Goal: Information Seeking & Learning: Check status

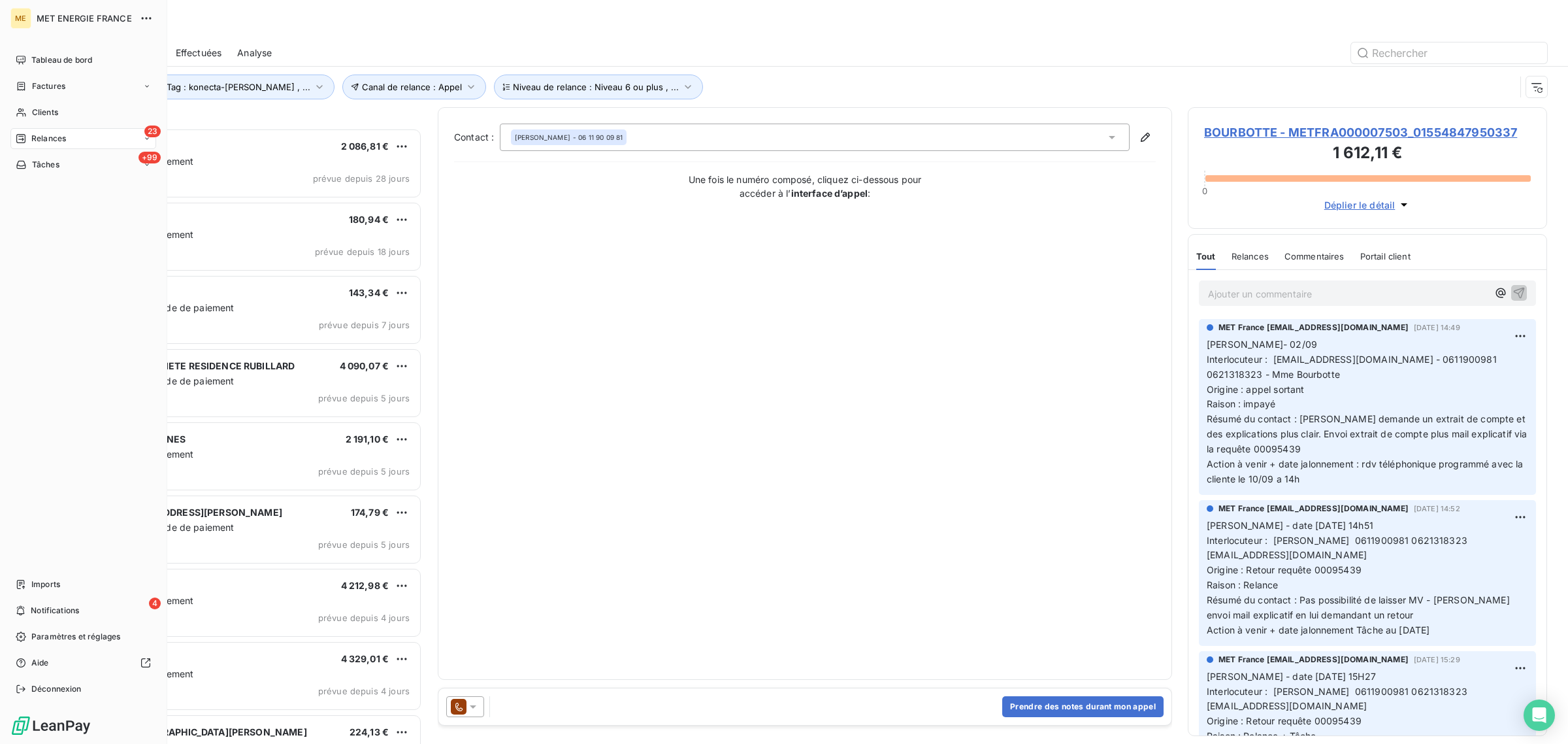
click at [18, 109] on icon at bounding box center [21, 112] width 11 height 10
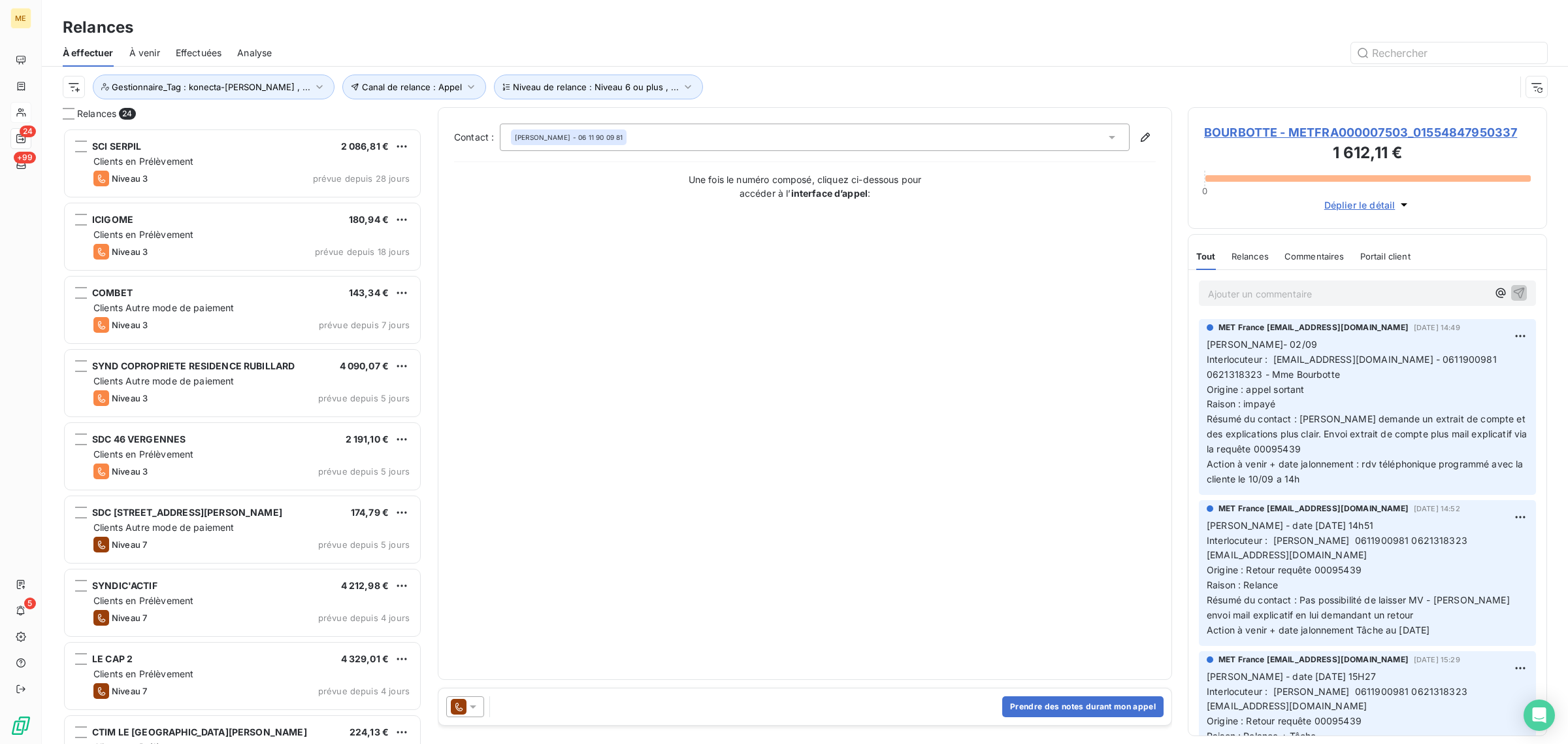
scroll to position [604, 347]
click at [1380, 51] on input "text" at bounding box center [1449, 53] width 196 height 21
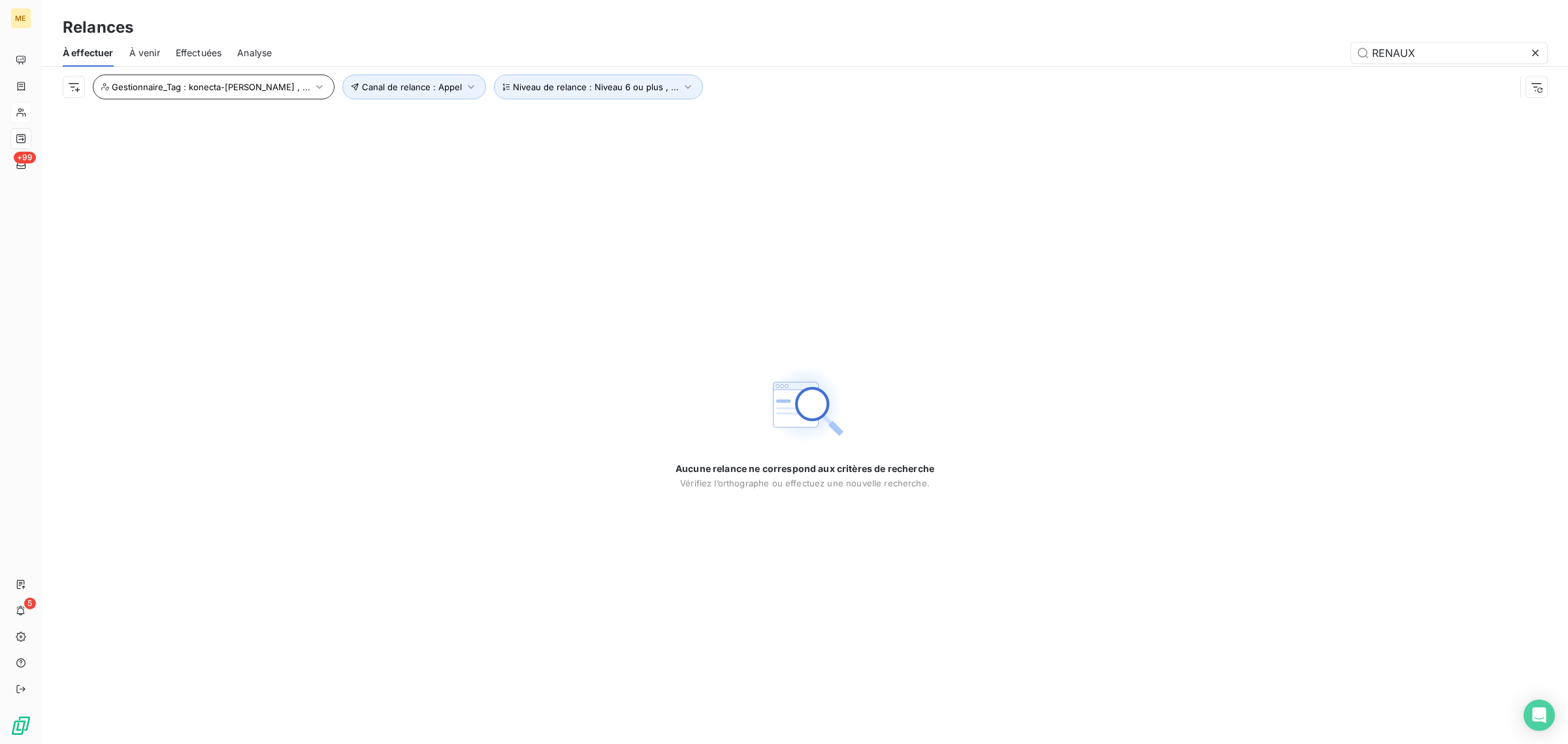
type input "RENAUX"
click at [196, 85] on span "Gestionnaire_Tag : konecta-valérie , ..." at bounding box center [211, 87] width 199 height 10
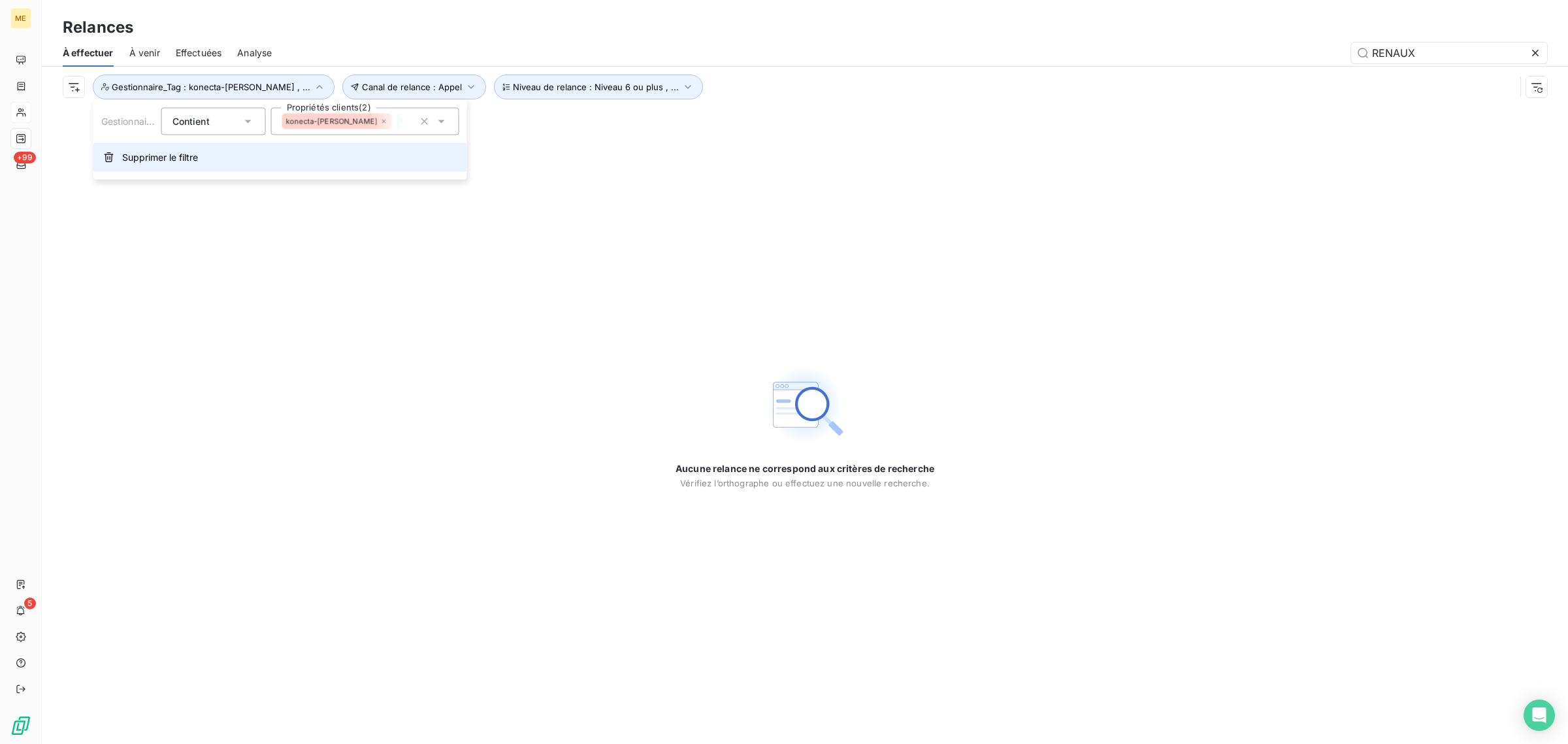
click at [185, 157] on span "Supprimer le filtre" at bounding box center [160, 157] width 76 height 13
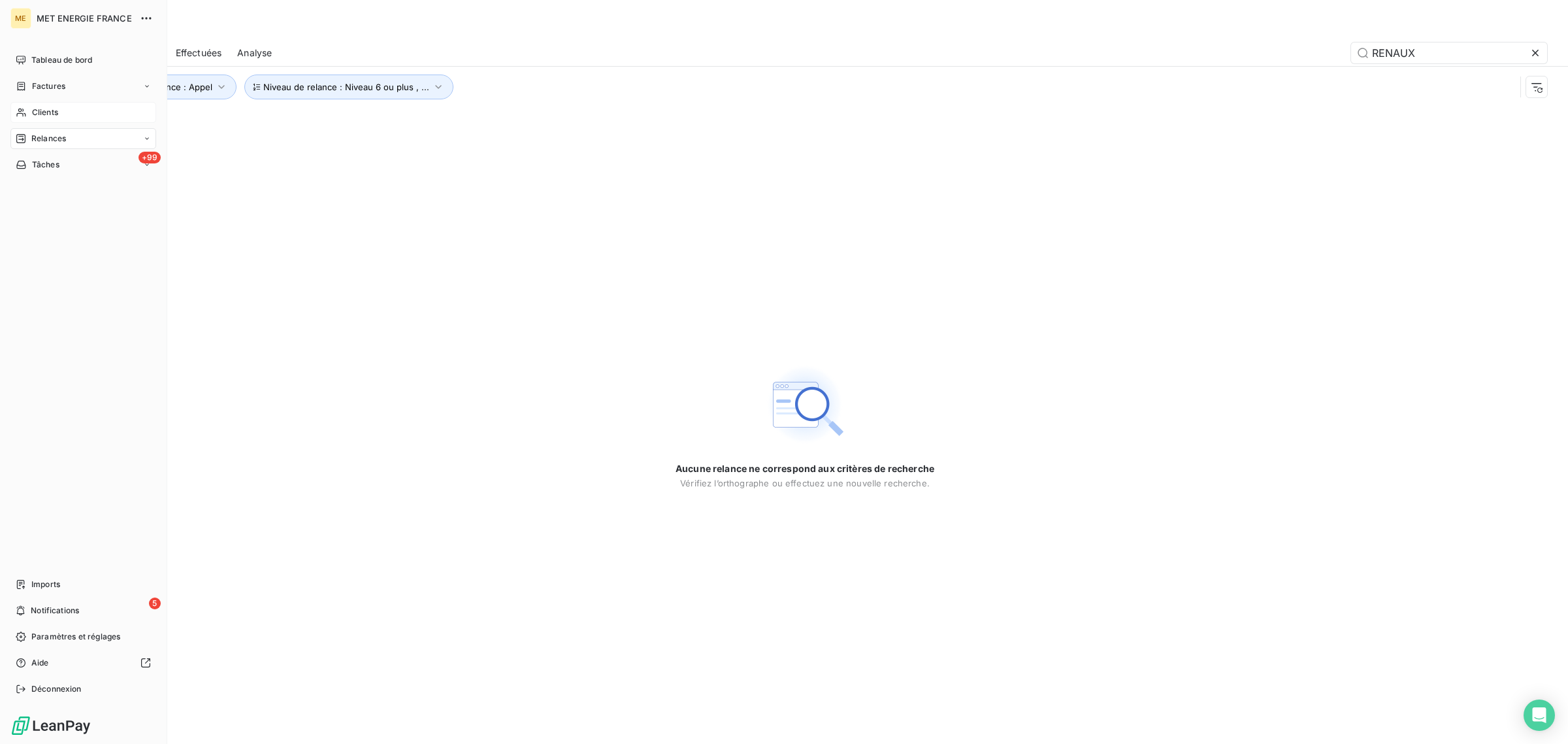
click at [27, 105] on div "Clients" at bounding box center [83, 112] width 145 height 21
click at [24, 112] on icon at bounding box center [21, 112] width 11 height 10
click at [53, 108] on span "Clients" at bounding box center [45, 112] width 26 height 12
click at [53, 76] on div "Factures" at bounding box center [83, 86] width 145 height 21
click at [32, 112] on span "Clients" at bounding box center [45, 112] width 26 height 12
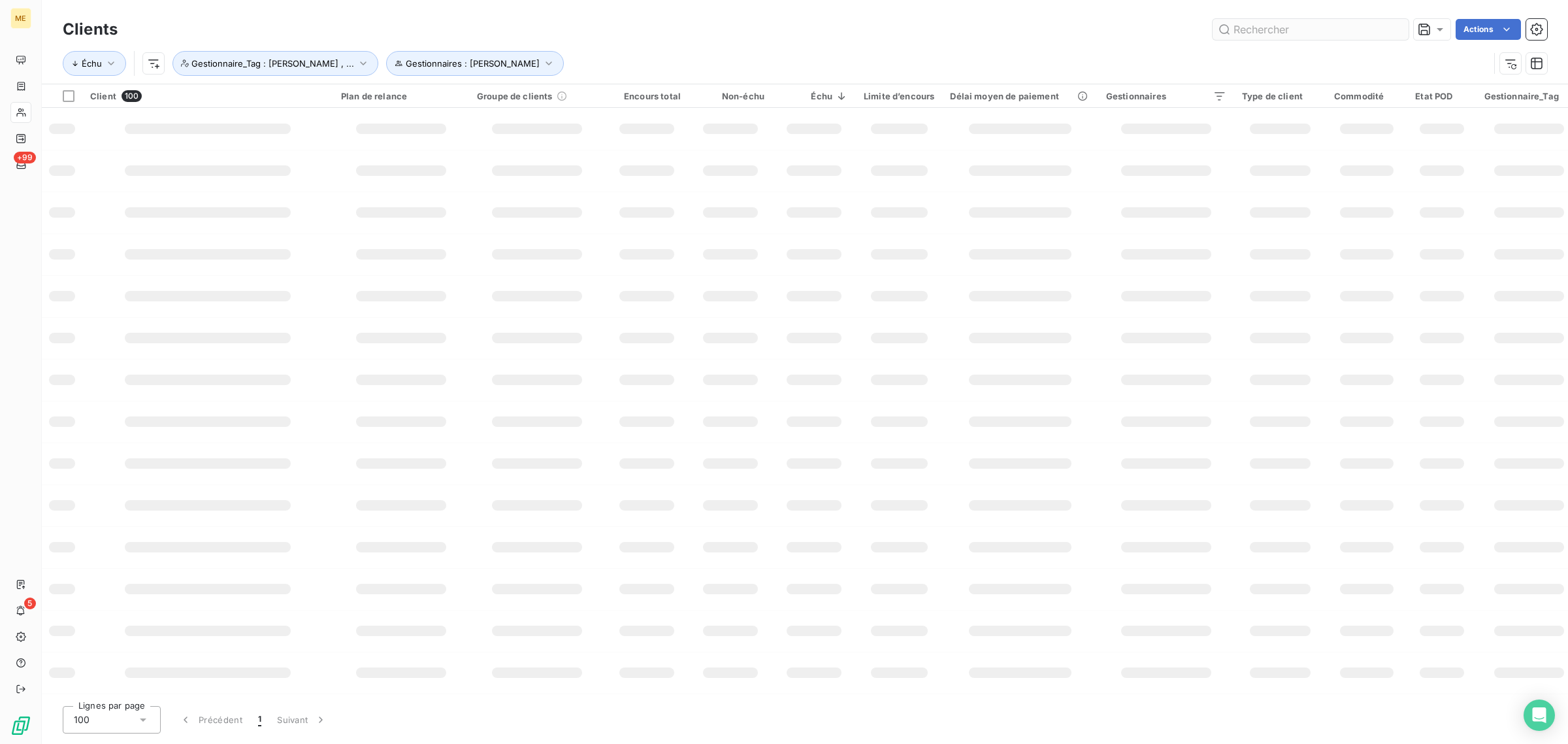
click at [1318, 30] on input "text" at bounding box center [1311, 30] width 196 height 21
type input "RENAUX"
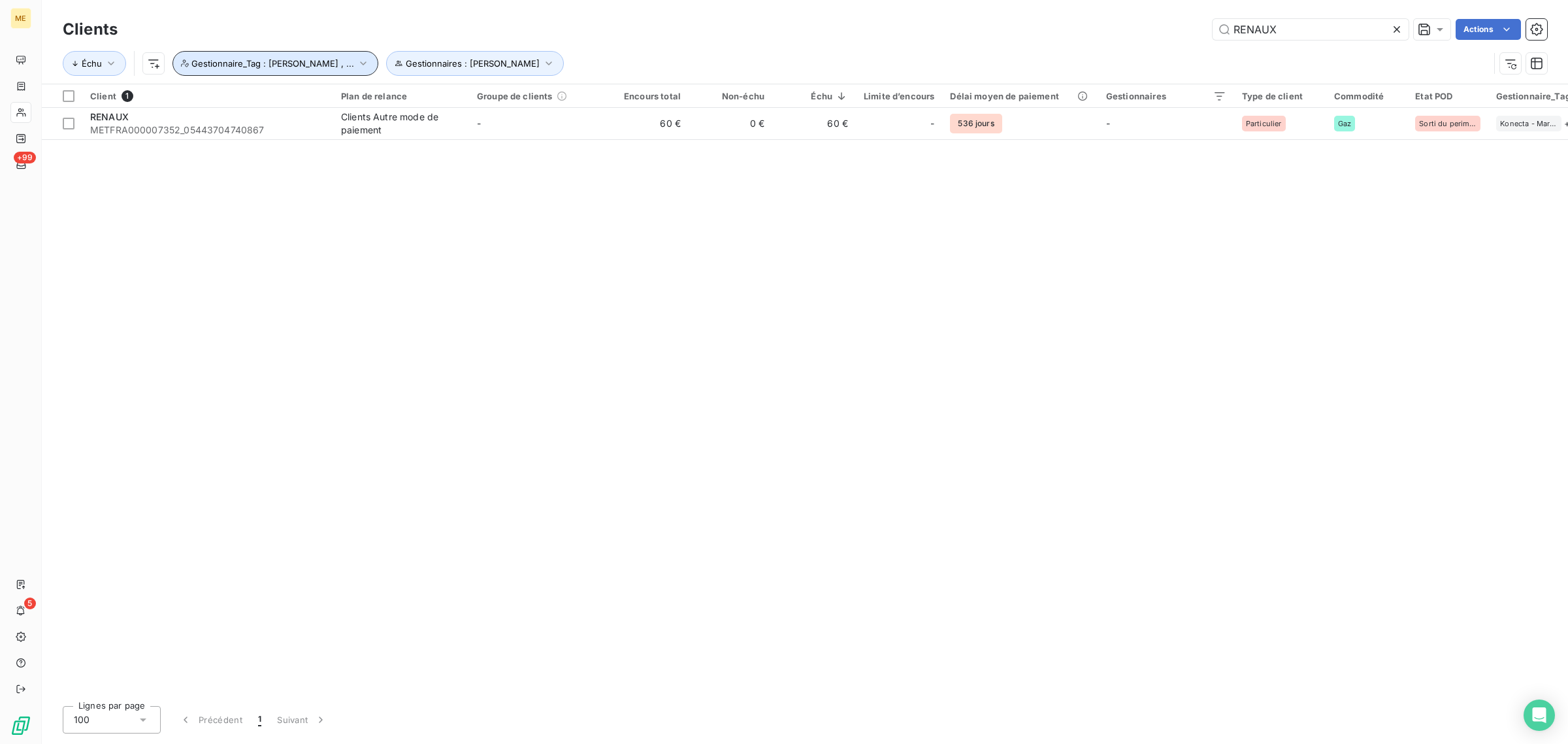
click at [357, 63] on icon "button" at bounding box center [364, 64] width 13 height 13
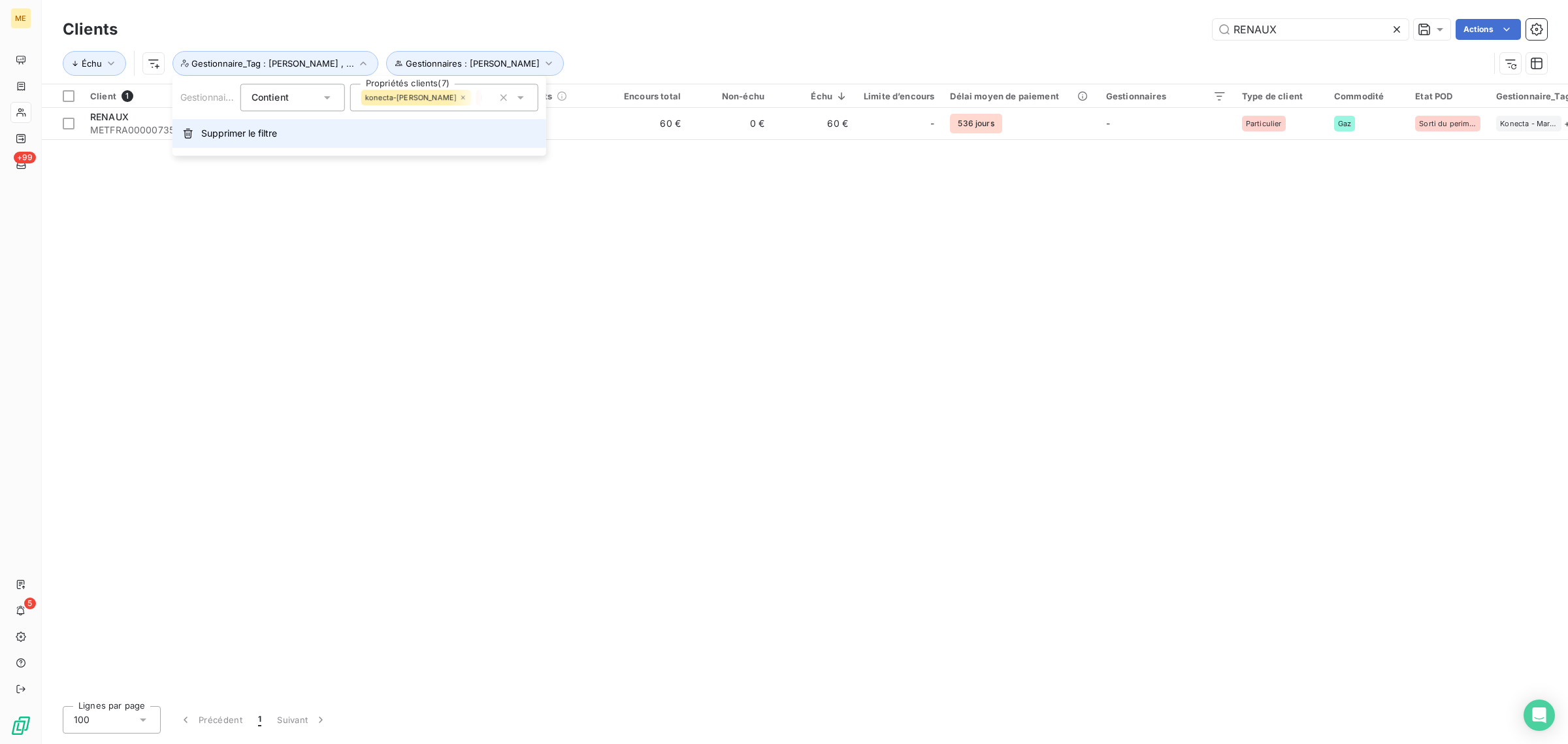
click at [222, 128] on span "Supprimer le filtre" at bounding box center [239, 134] width 76 height 13
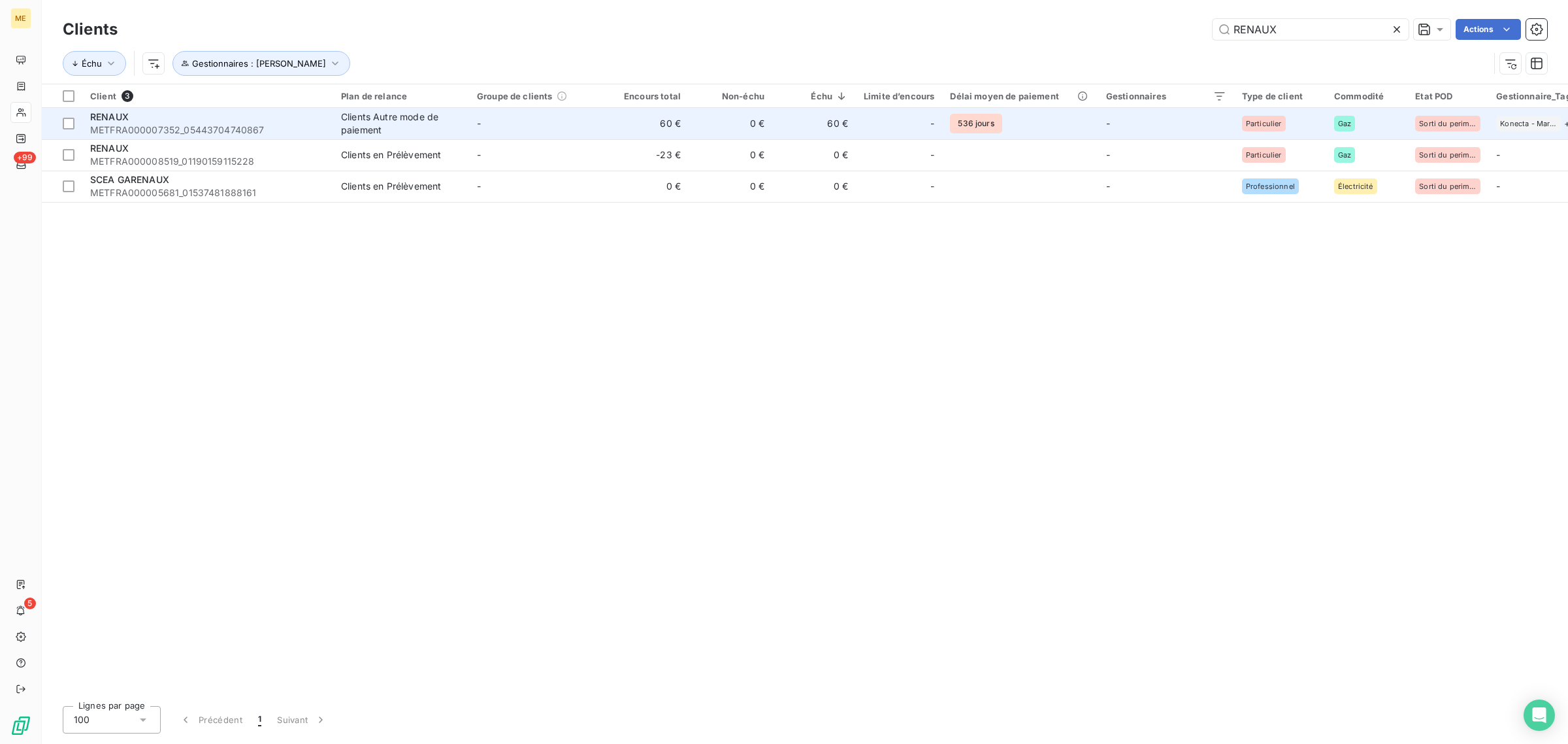
click at [200, 119] on div "RENAUX" at bounding box center [207, 117] width 235 height 13
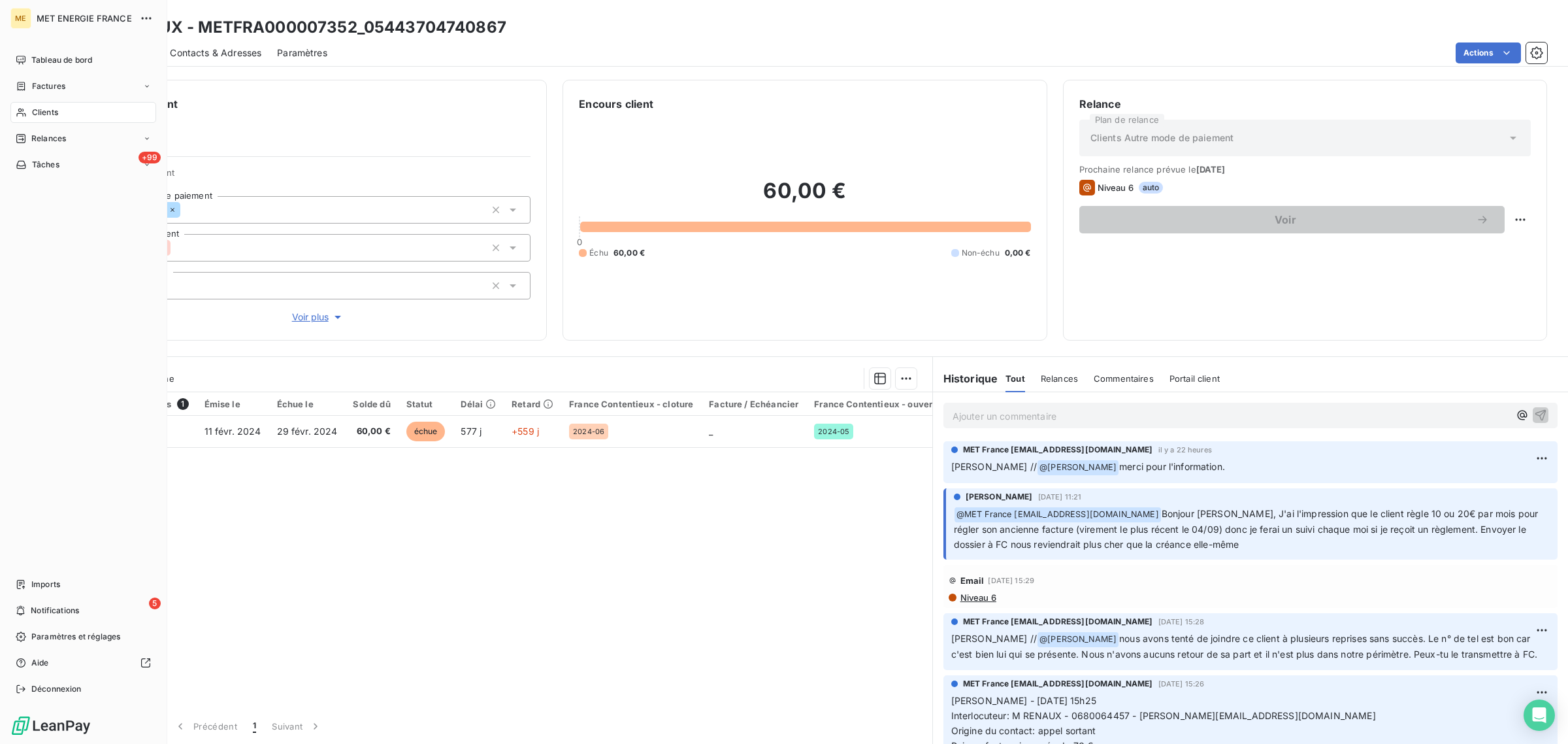
click at [24, 108] on icon at bounding box center [21, 112] width 11 height 10
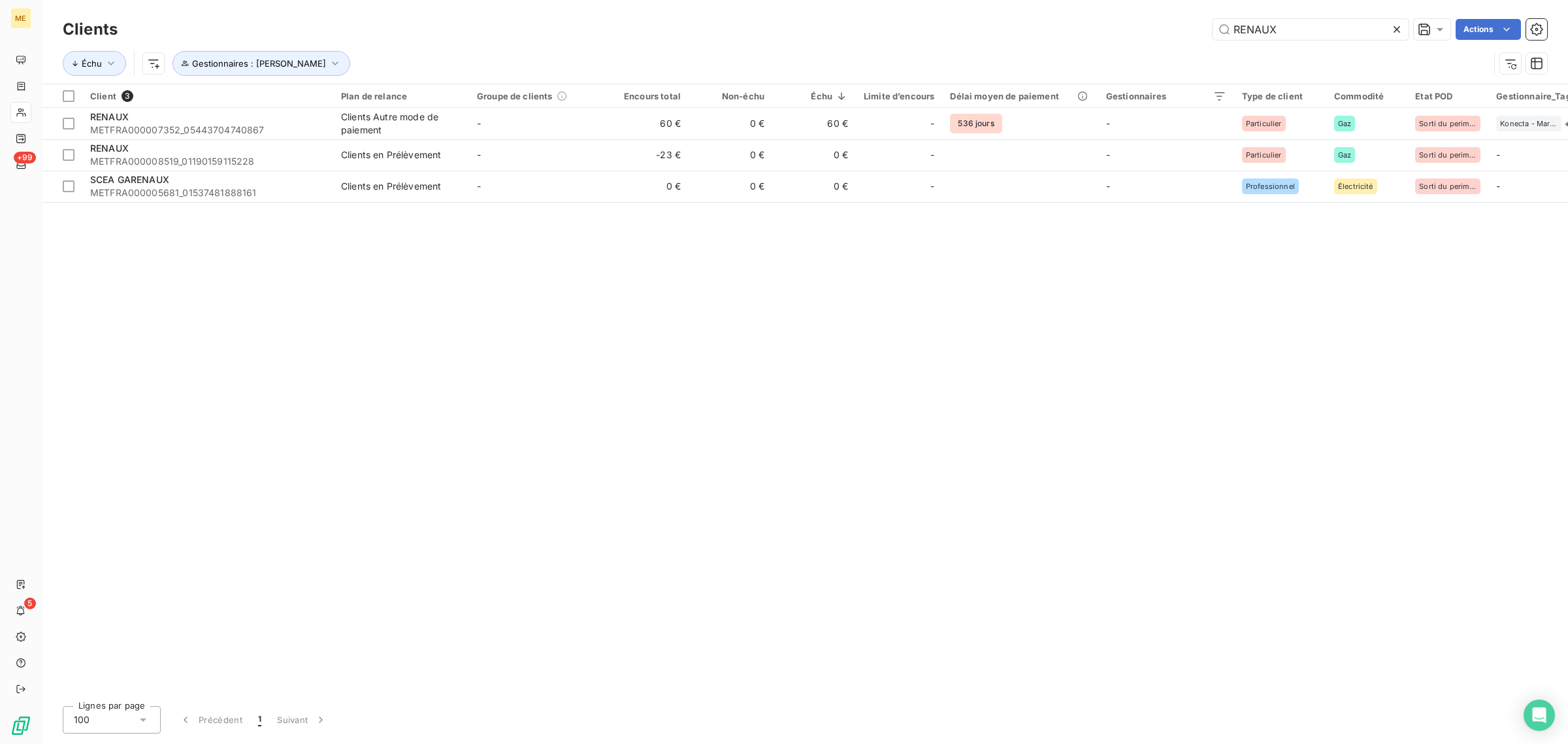
drag, startPoint x: 1331, startPoint y: 27, endPoint x: 906, endPoint y: 41, distance: 425.2
click at [1157, 34] on div "RENAUX Actions" at bounding box center [840, 30] width 1414 height 21
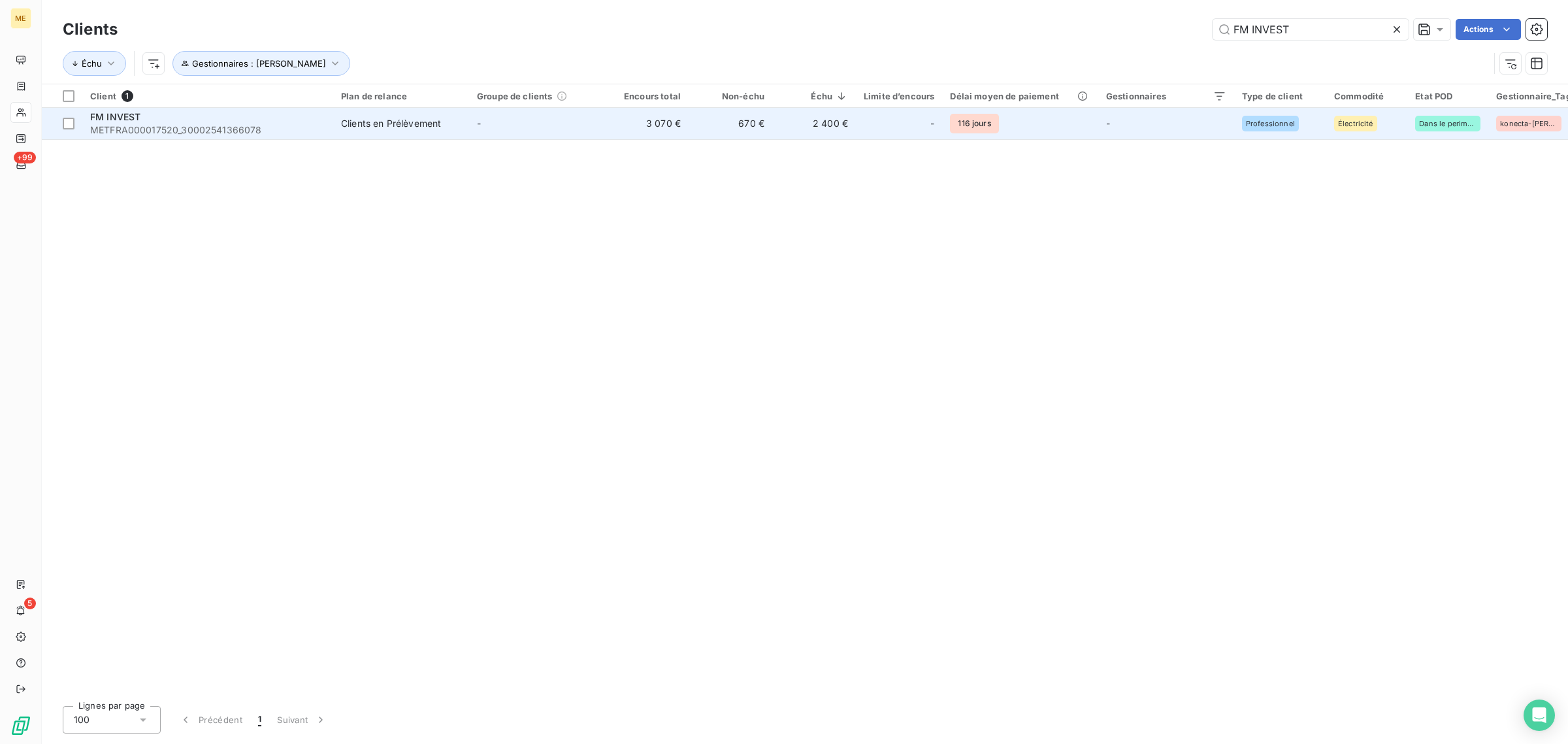
type input "FM INVEST"
click at [576, 134] on td "-" at bounding box center [537, 123] width 136 height 31
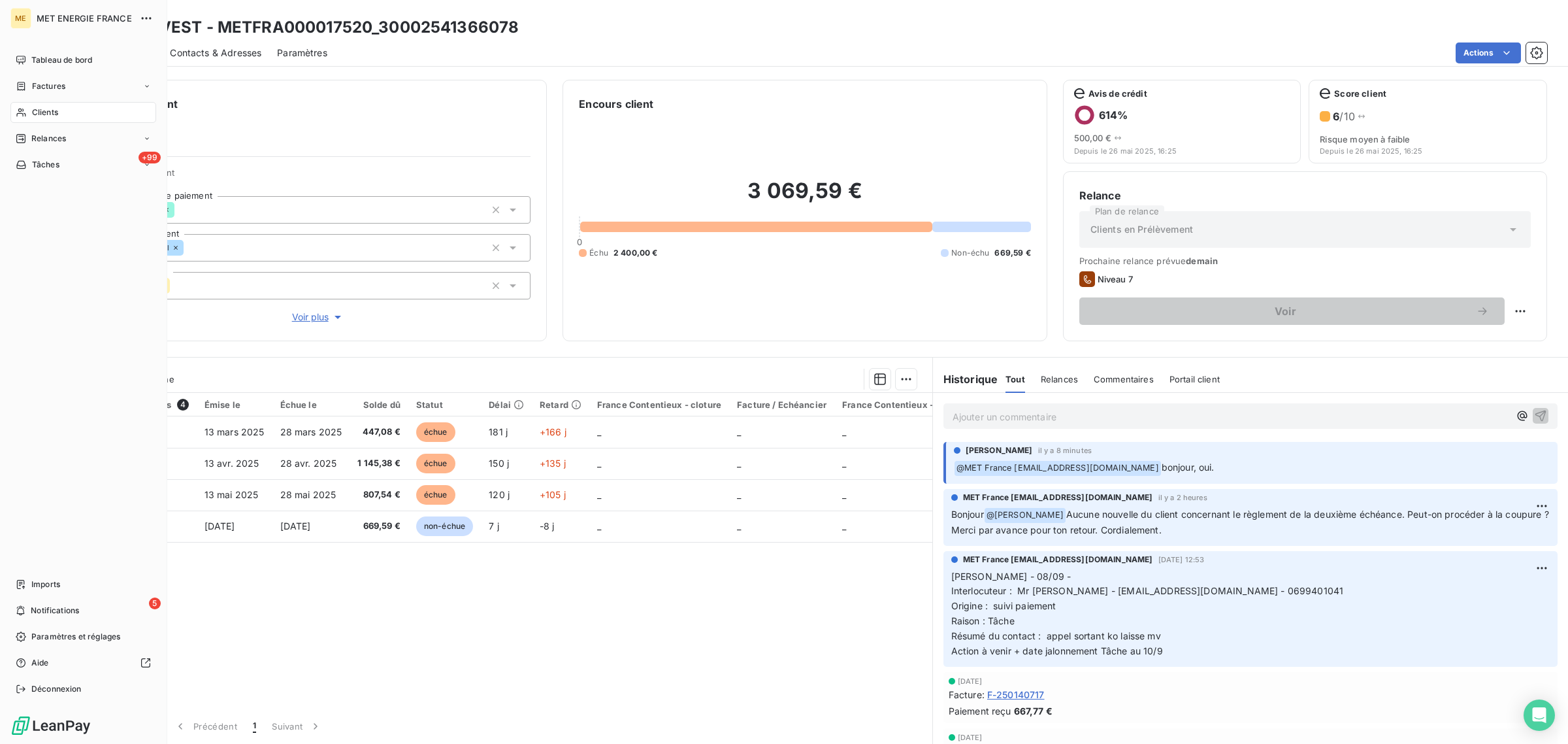
click at [26, 109] on icon at bounding box center [21, 112] width 11 height 10
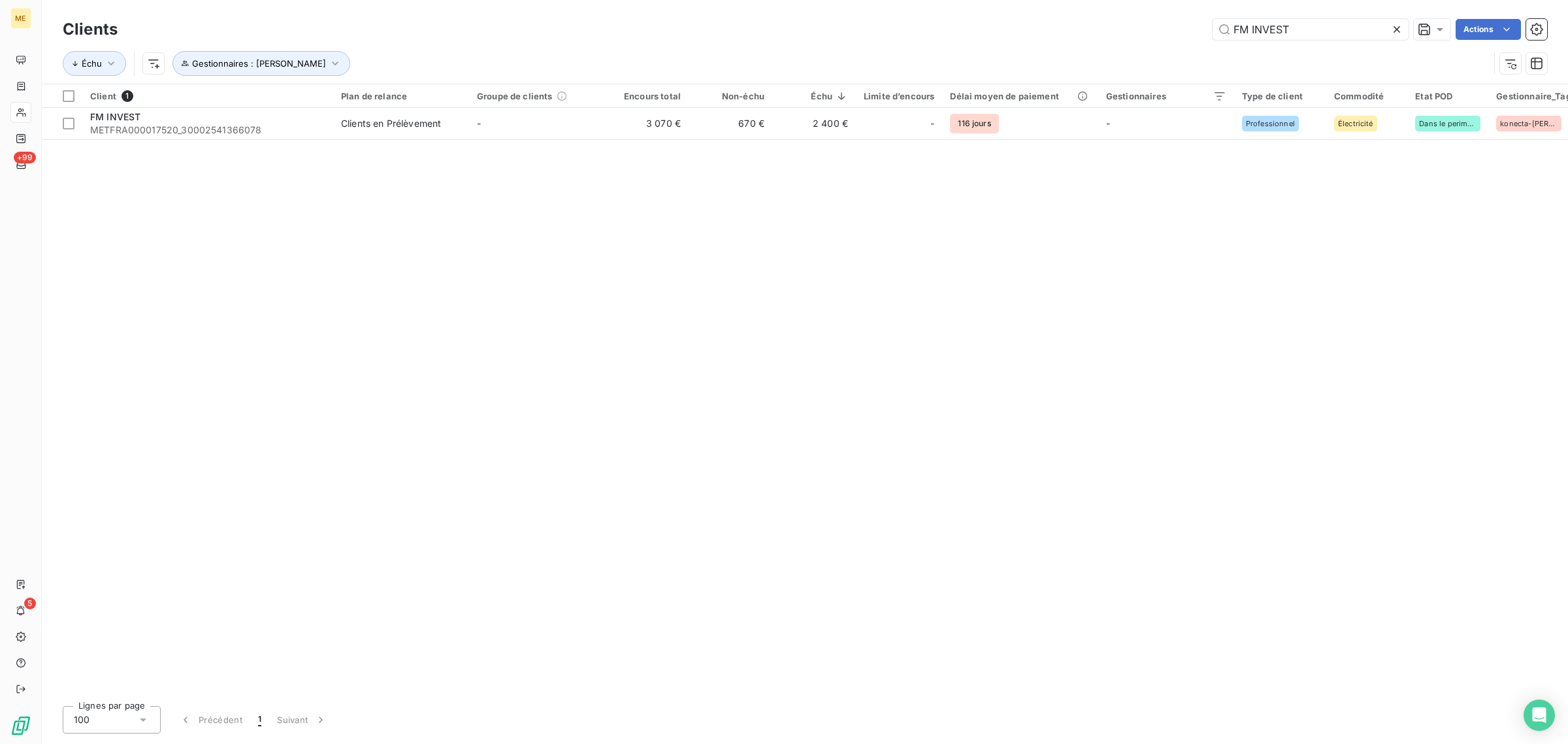
drag, startPoint x: 1330, startPoint y: 34, endPoint x: 1111, endPoint y: 34, distance: 219.0
click at [1176, 34] on div "FM INVEST Actions" at bounding box center [840, 30] width 1414 height 21
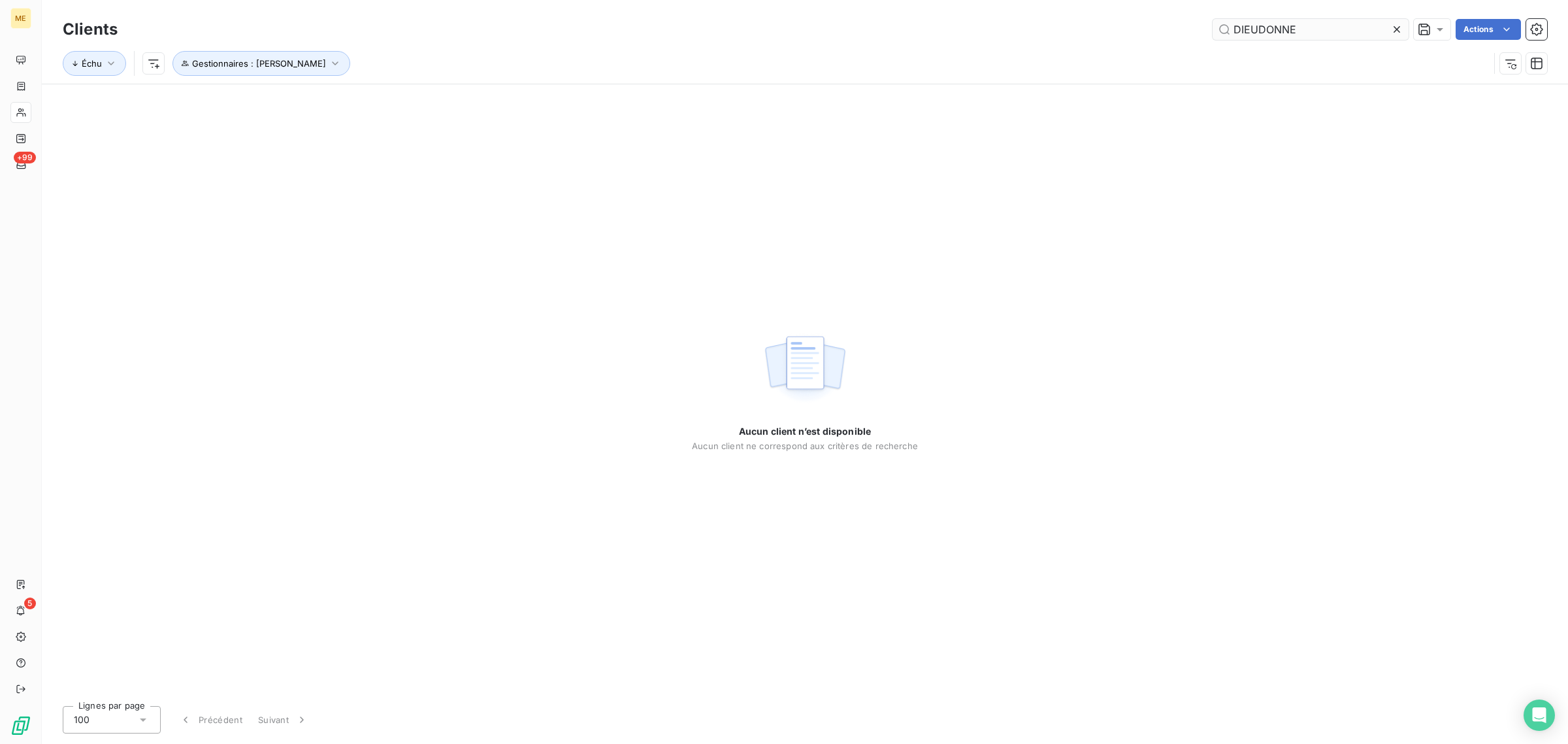
click at [1233, 30] on input "DIEUDONNE" at bounding box center [1311, 30] width 196 height 21
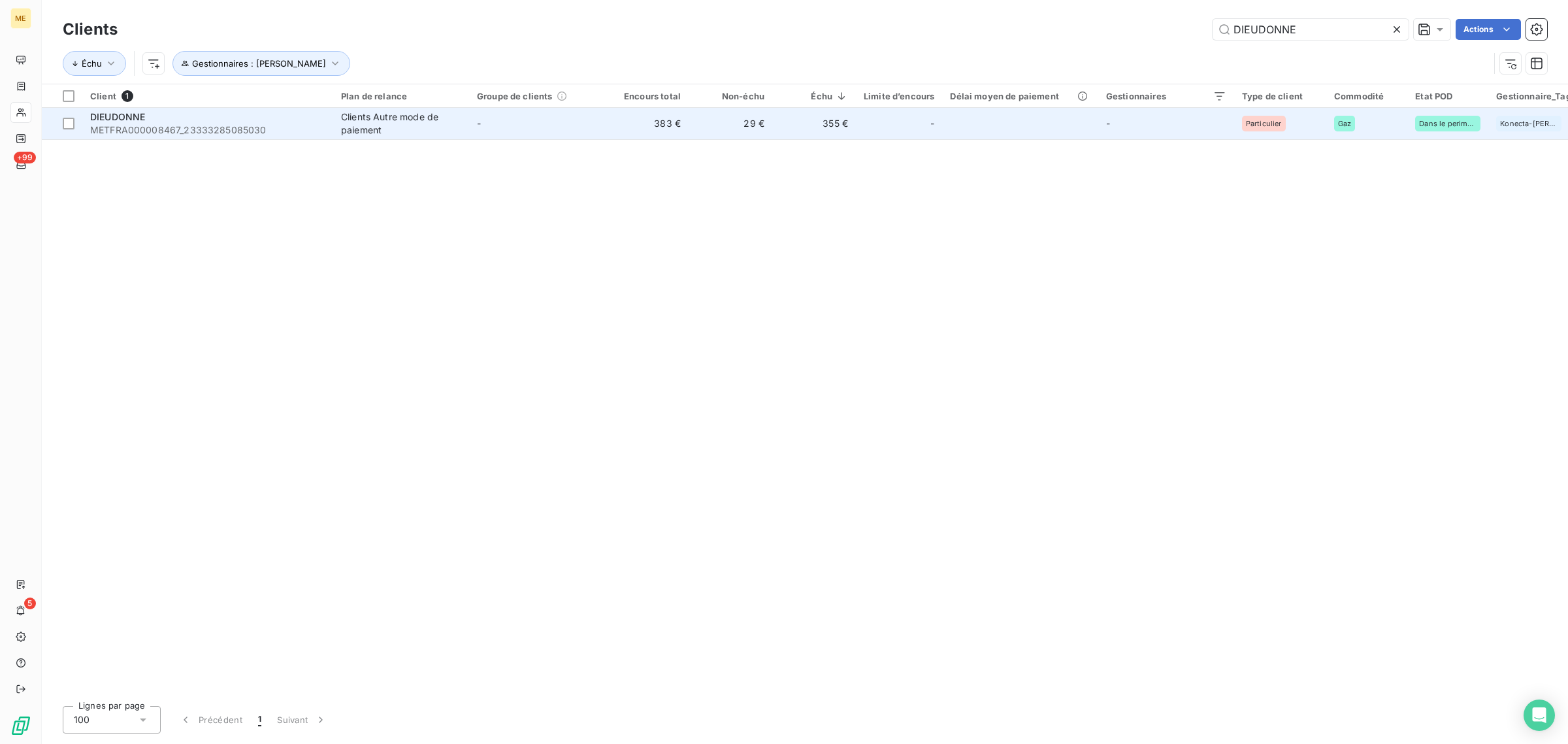
type input "DIEUDONNE"
click at [413, 135] on div "Clients Autre mode de paiement" at bounding box center [401, 123] width 120 height 26
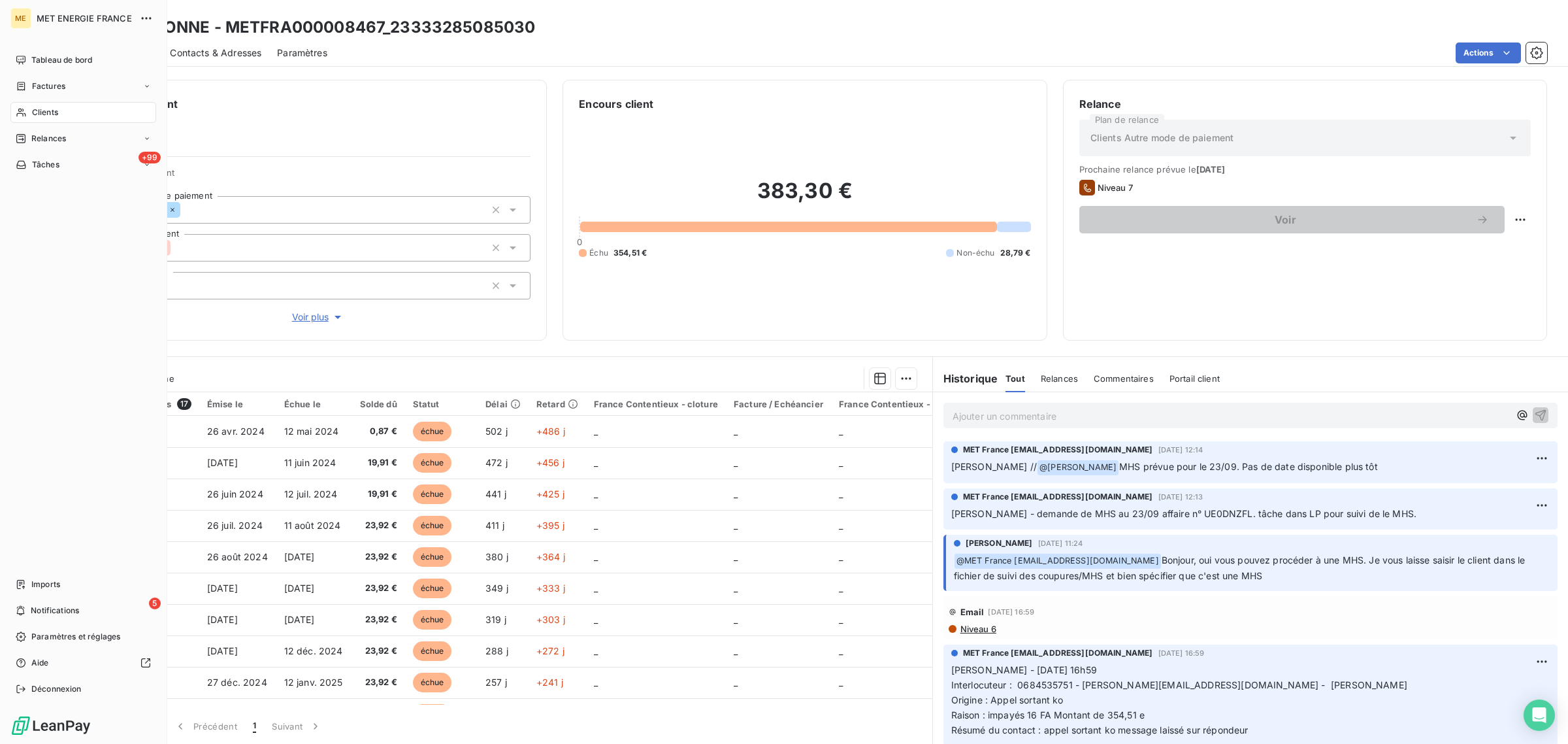
click at [27, 117] on div "Clients" at bounding box center [83, 112] width 145 height 21
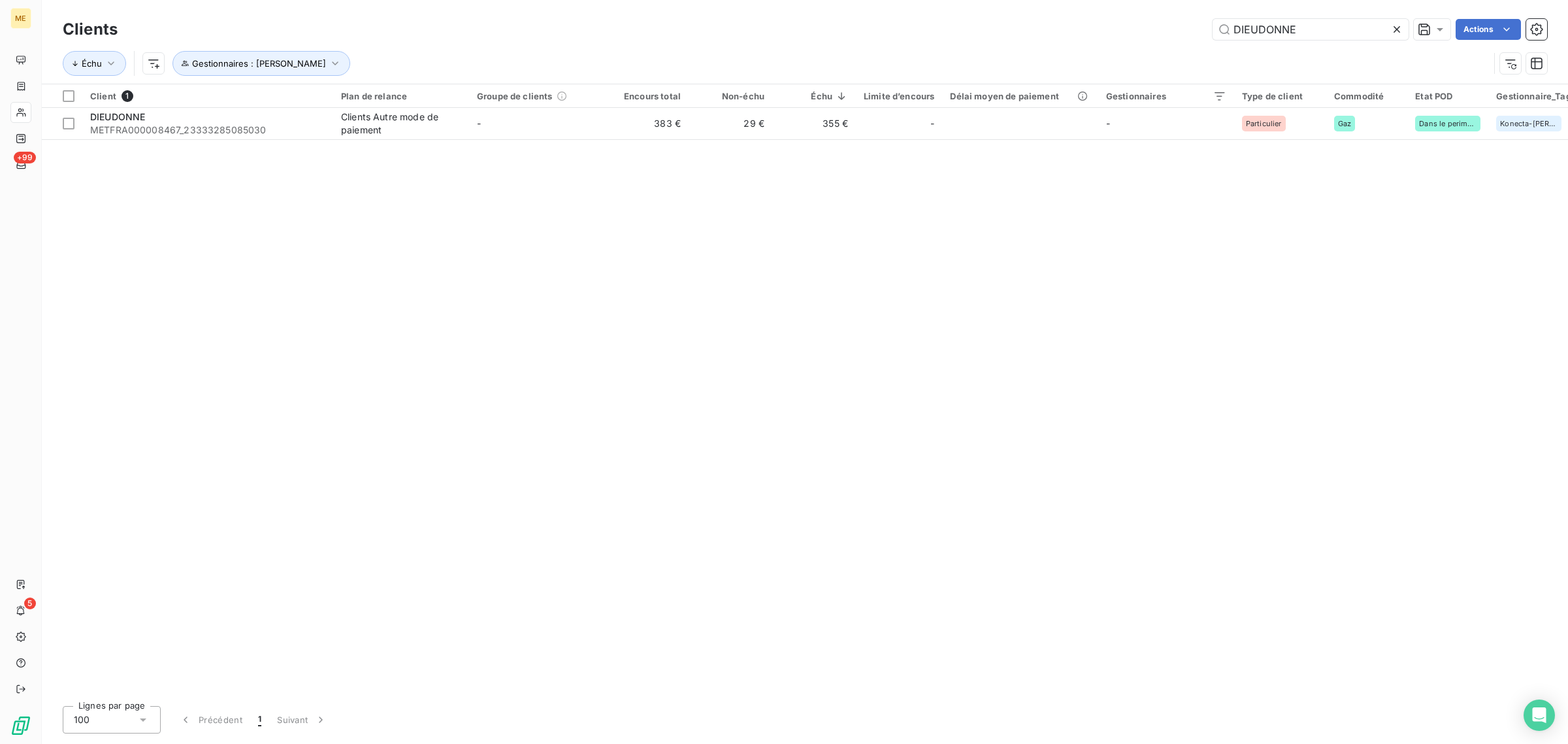
drag, startPoint x: 1310, startPoint y: 21, endPoint x: 1144, endPoint y: 39, distance: 167.0
click at [1155, 43] on div "Clients DIEUDONNE Actions Échu Gestionnaires : [PERSON_NAME]" at bounding box center [805, 50] width 1484 height 68
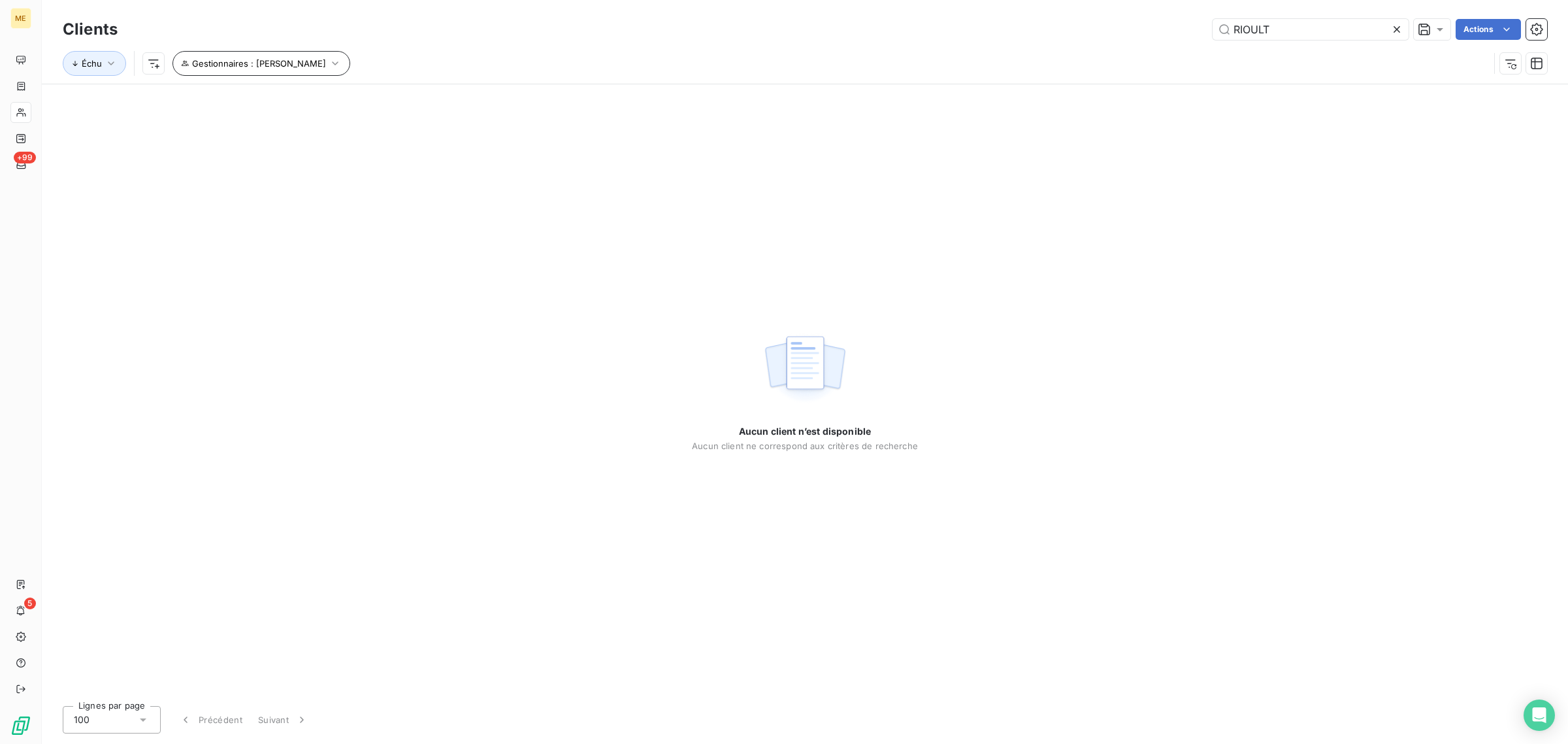
type input "RIOULT"
click at [273, 74] on button "Gestionnaires : [PERSON_NAME]" at bounding box center [260, 63] width 177 height 25
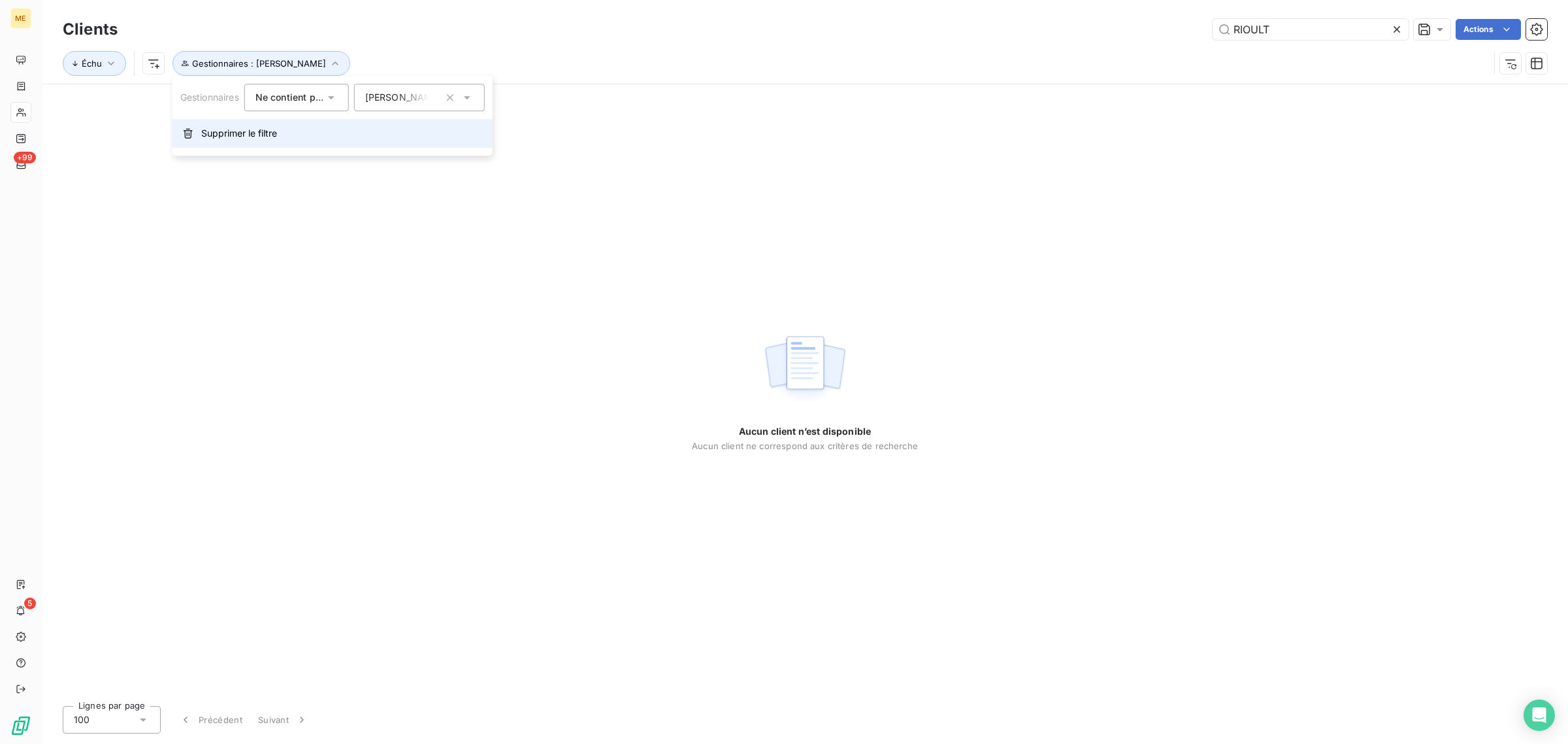
click at [236, 139] on span "Supprimer le filtre" at bounding box center [239, 134] width 76 height 13
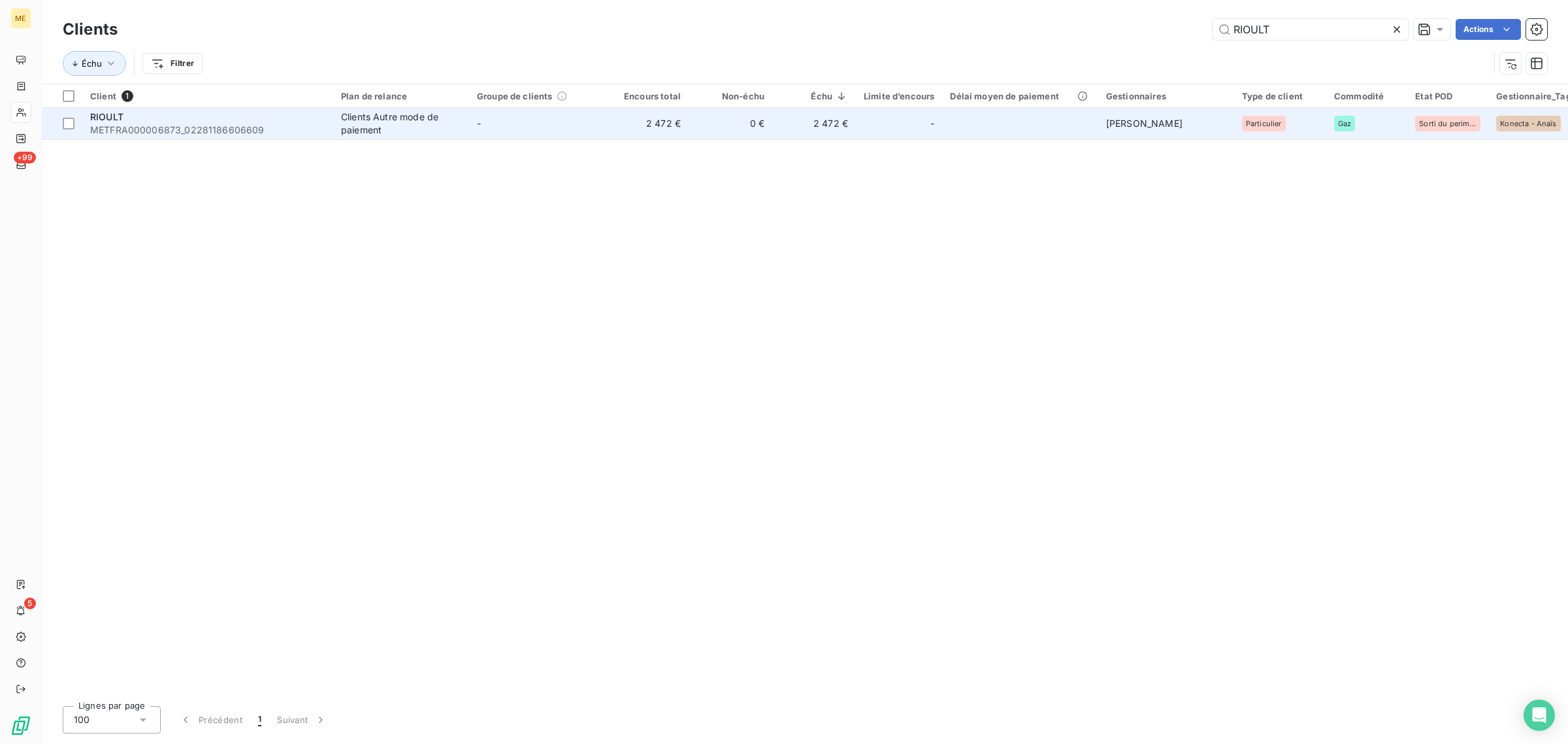
click at [605, 128] on td "2 472 €" at bounding box center [646, 123] width 84 height 31
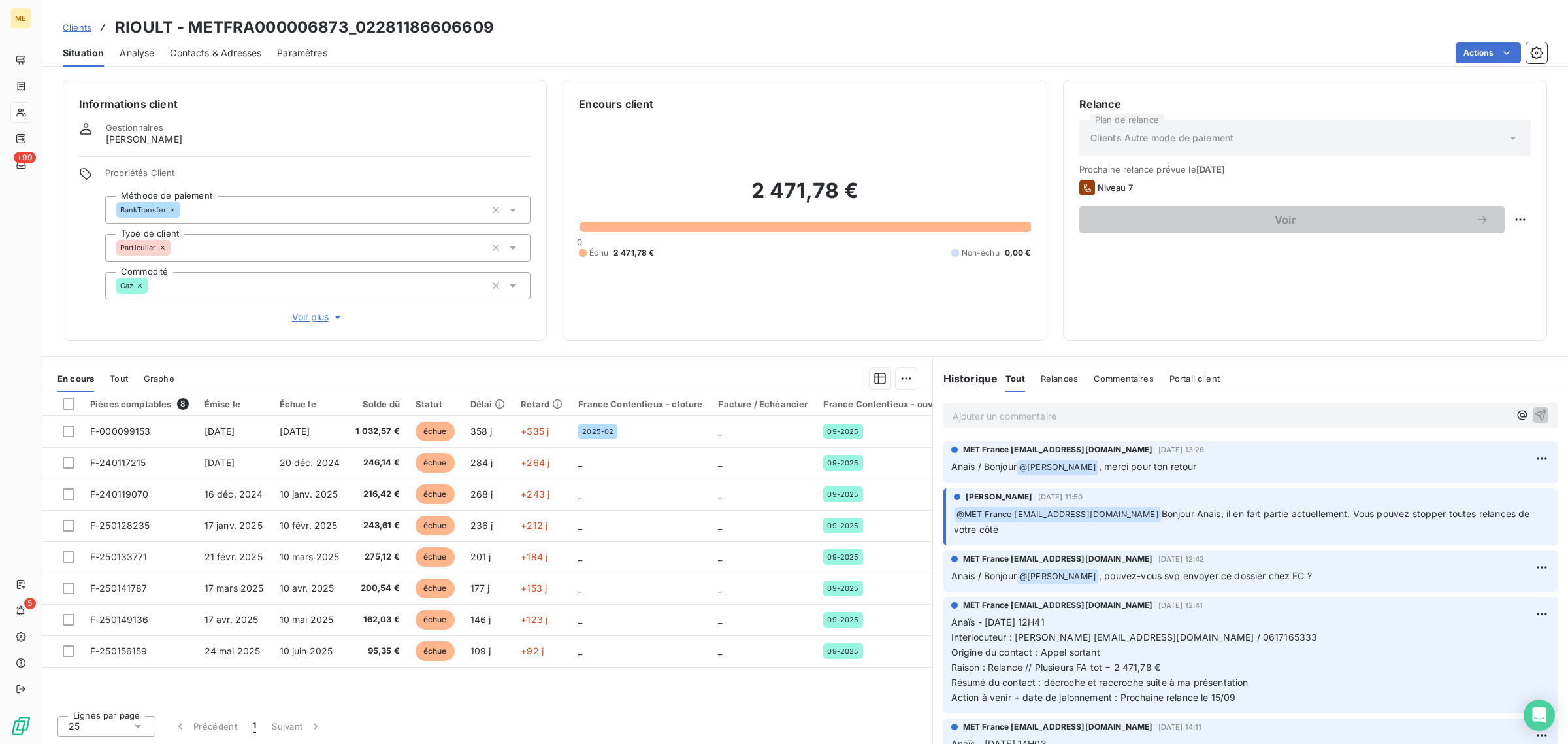
click at [327, 308] on div "Propriétés Client Méthode de paiement BankTransfer Type de client Particulier C…" at bounding box center [318, 245] width 425 height 157
click at [317, 314] on span "Voir plus" at bounding box center [318, 317] width 52 height 13
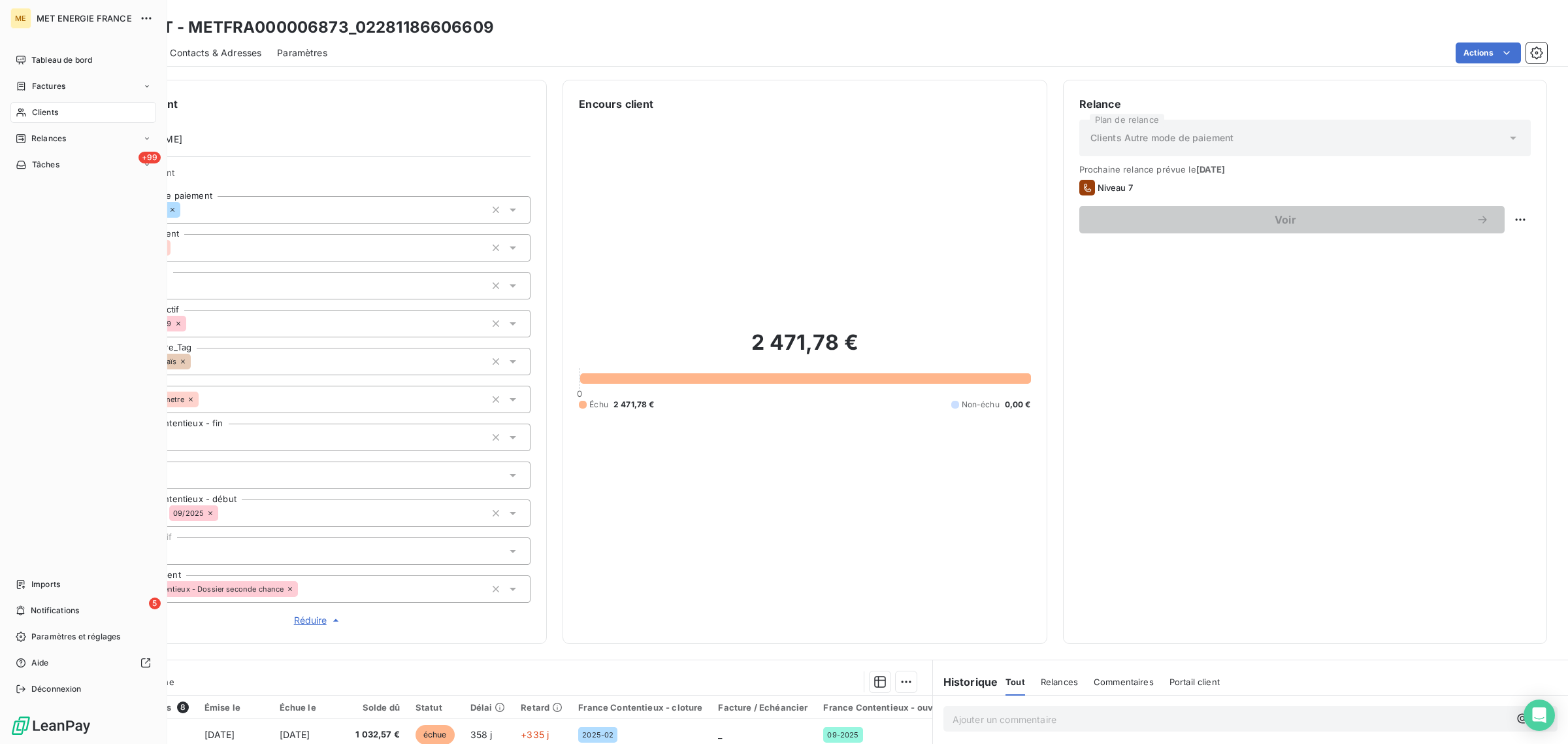
click at [34, 109] on span "Clients" at bounding box center [45, 112] width 26 height 12
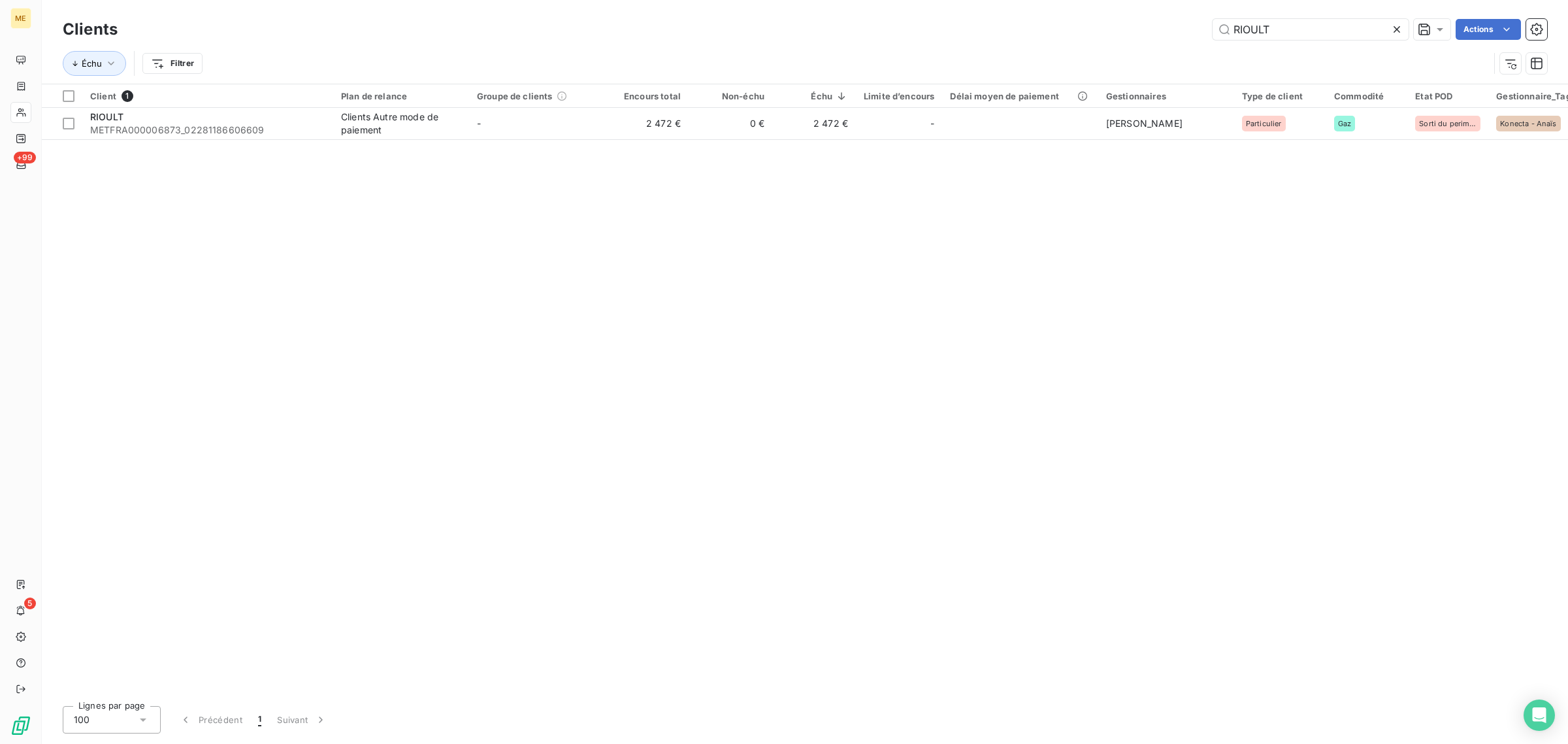
drag, startPoint x: 1325, startPoint y: 28, endPoint x: 1073, endPoint y: 49, distance: 252.9
click at [1145, 45] on div "Clients RIOULT Actions Échu Filtrer" at bounding box center [805, 50] width 1484 height 68
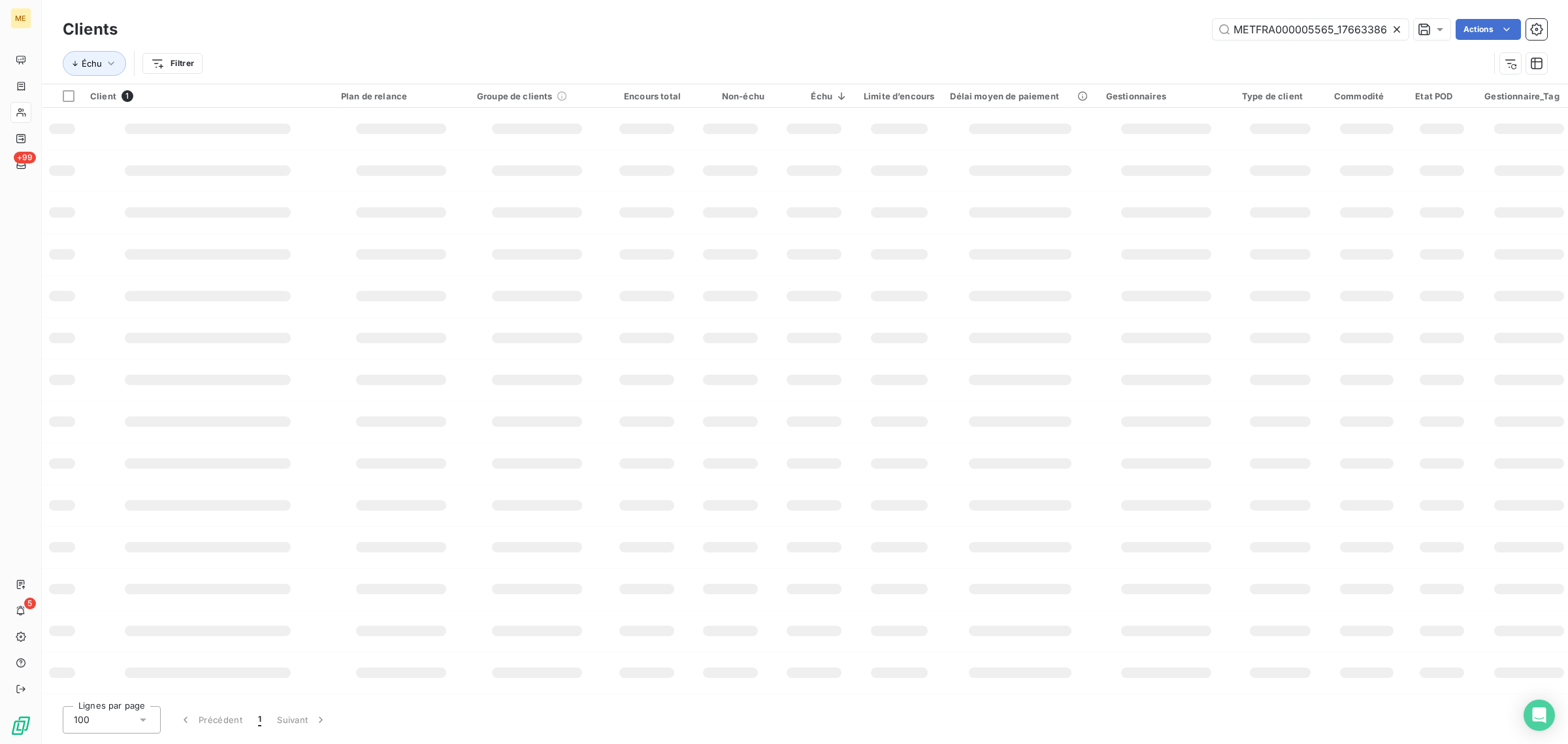
scroll to position [0, 35]
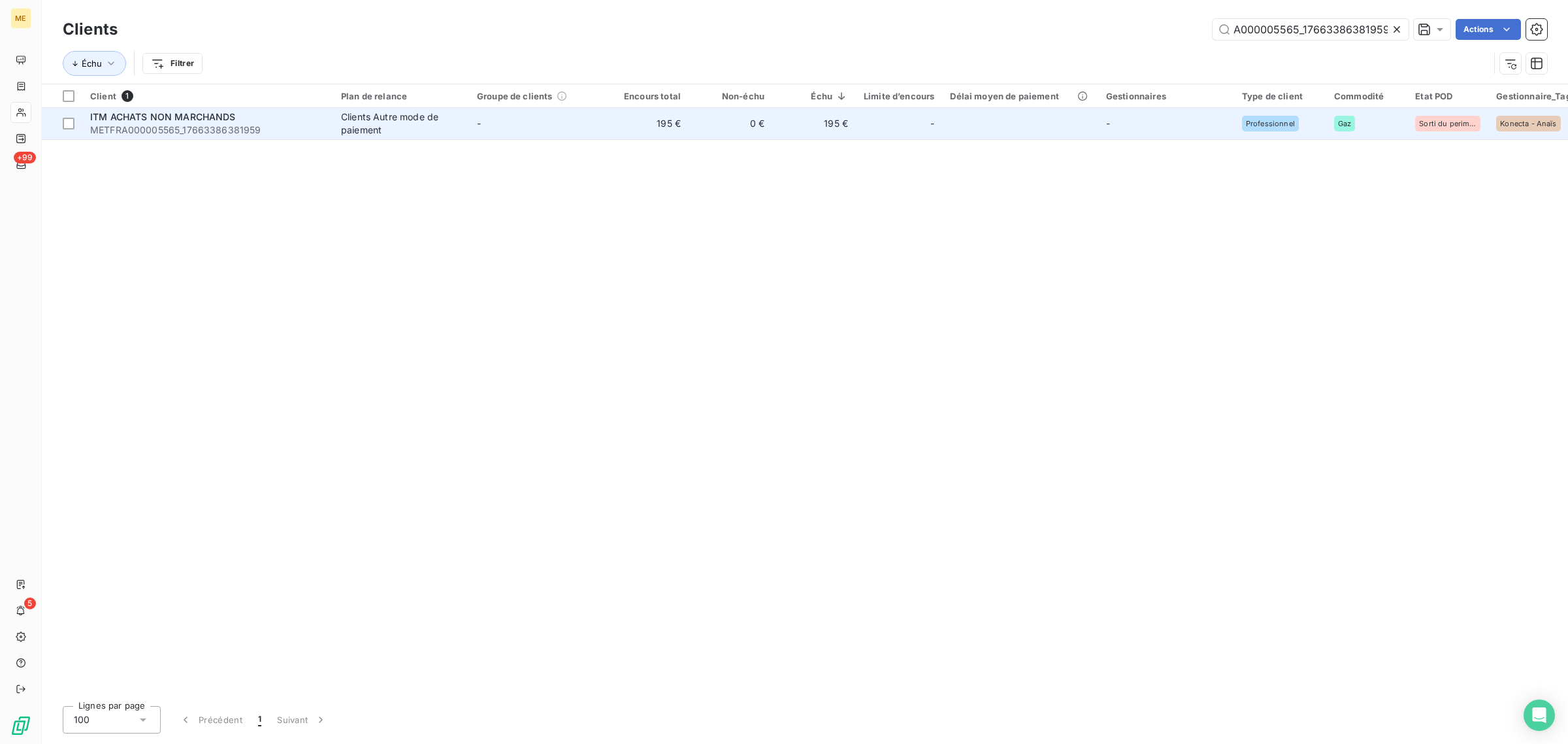
type input "METFRA000005565_17663386381959"
click at [765, 137] on td "0 €" at bounding box center [730, 123] width 84 height 31
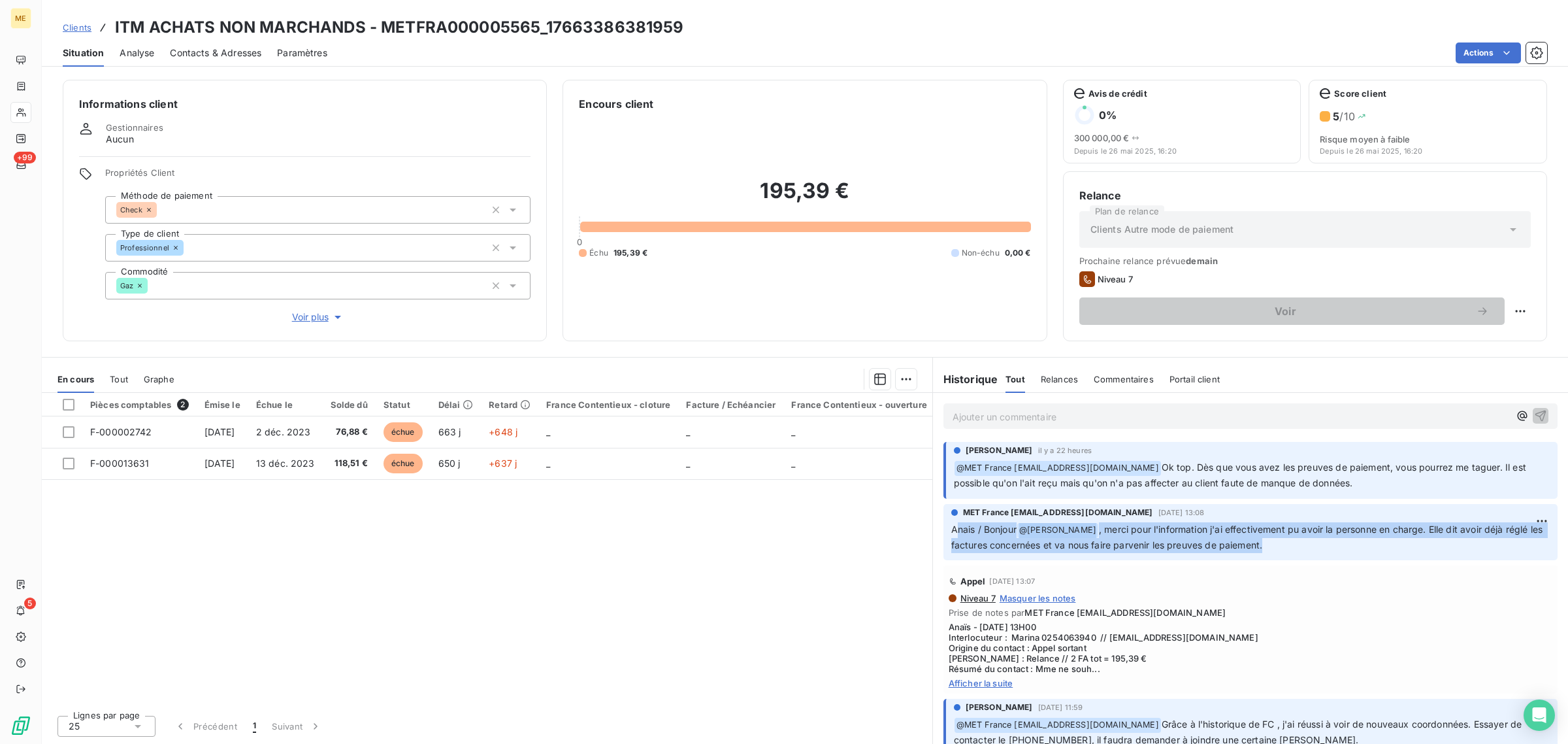
drag, startPoint x: 980, startPoint y: 532, endPoint x: 1297, endPoint y: 544, distance: 317.2
click at [1297, 544] on p "Anais / Bonjour @ [PERSON_NAME] , merci pour l'information j'ai effectivement p…" at bounding box center [1250, 537] width 598 height 30
drag, startPoint x: 1374, startPoint y: 483, endPoint x: 948, endPoint y: 472, distance: 426.1
click at [948, 472] on div "[PERSON_NAME] il y a 22 heures ﻿ @ MET [GEOGRAPHIC_DATA] [EMAIL_ADDRESS][DOMAIN…" at bounding box center [1250, 470] width 614 height 57
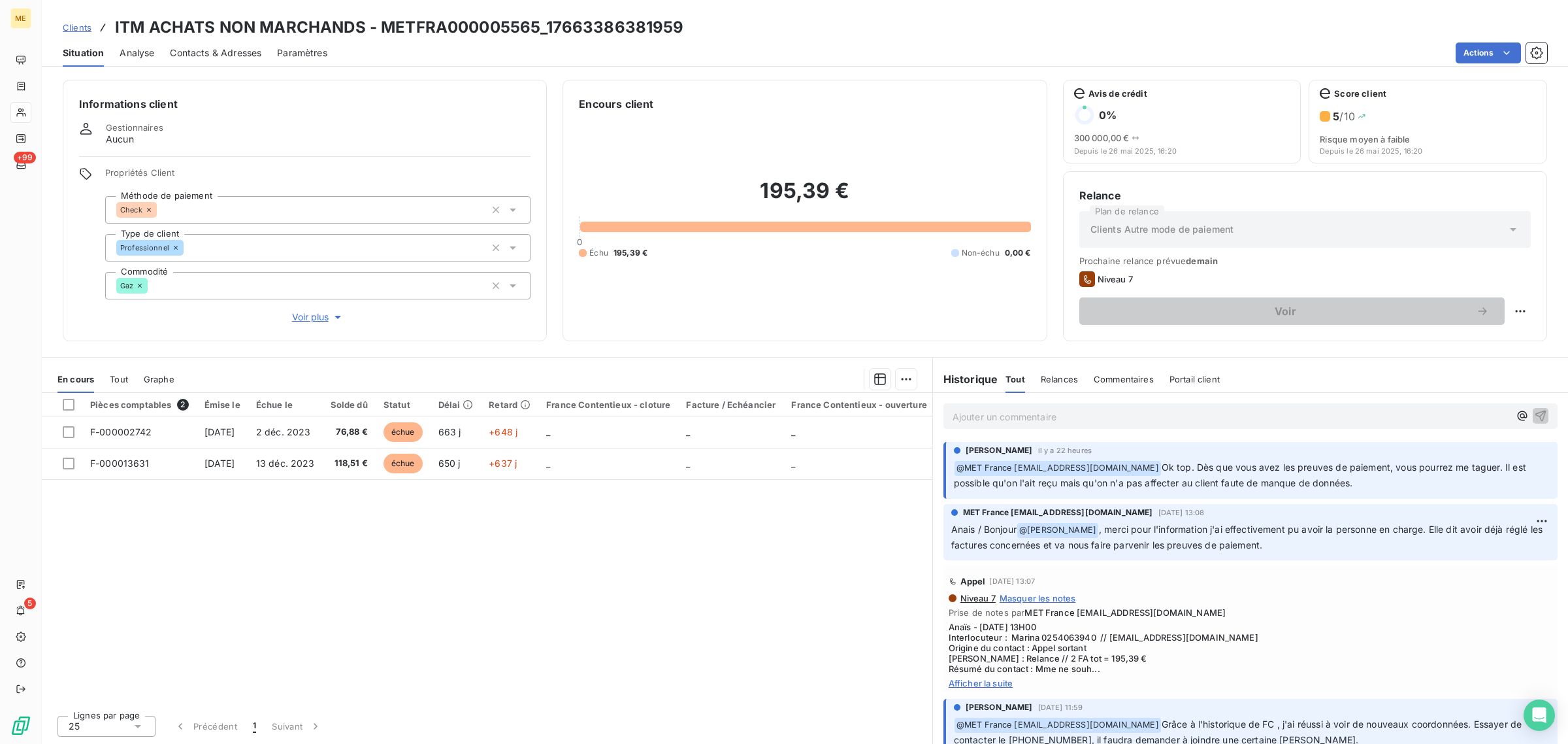
click at [1292, 537] on p "Anais / Bonjour @ [PERSON_NAME] , merci pour l'information j'ai effectivement p…" at bounding box center [1250, 537] width 598 height 30
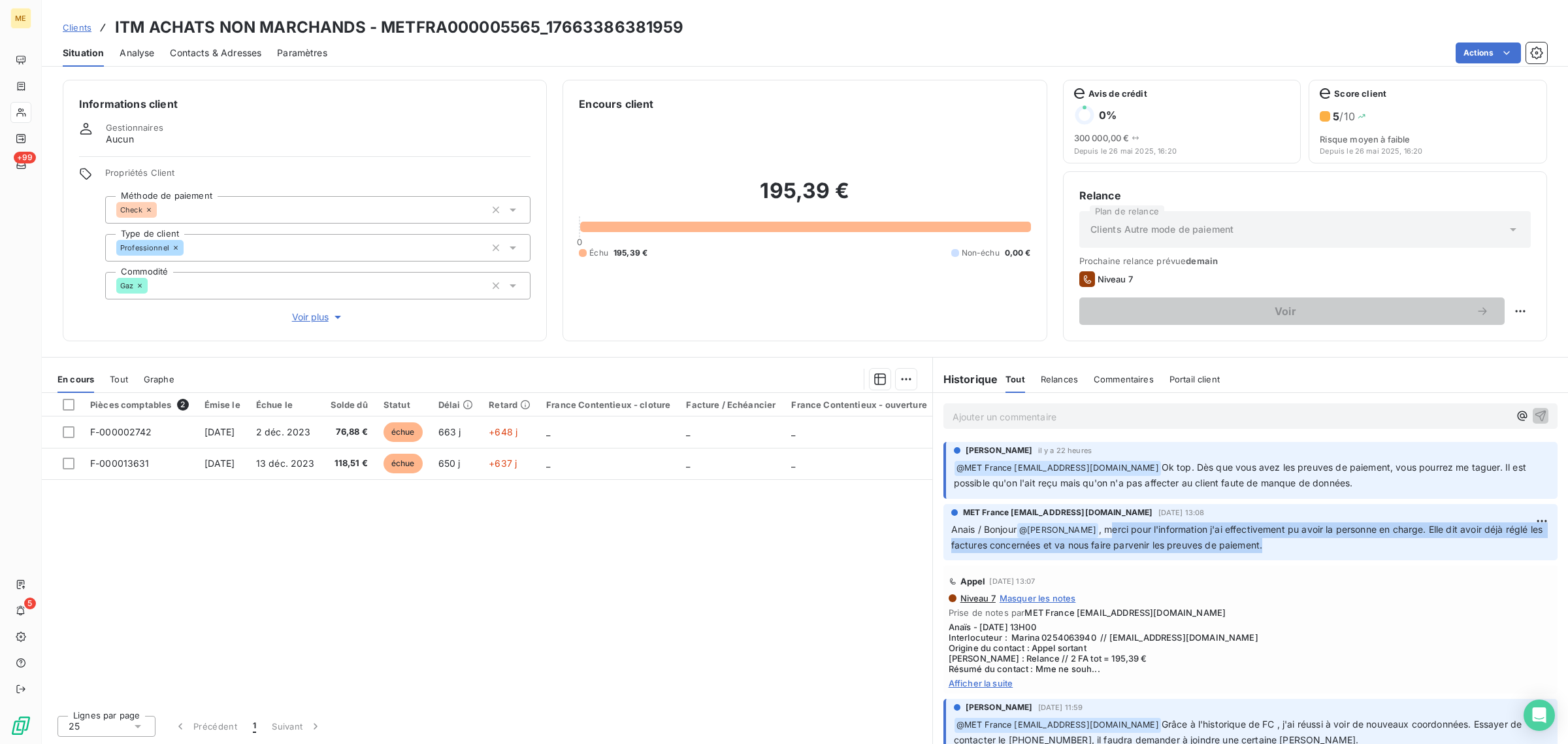
drag, startPoint x: 1111, startPoint y: 527, endPoint x: 1313, endPoint y: 546, distance: 202.9
click at [1313, 546] on p "Anais / Bonjour @ [PERSON_NAME] , merci pour l'information j'ai effectivement p…" at bounding box center [1250, 537] width 598 height 30
click at [1308, 546] on p "Anais / Bonjour @ [PERSON_NAME] , merci pour l'information j'ai effectivement p…" at bounding box center [1250, 537] width 598 height 30
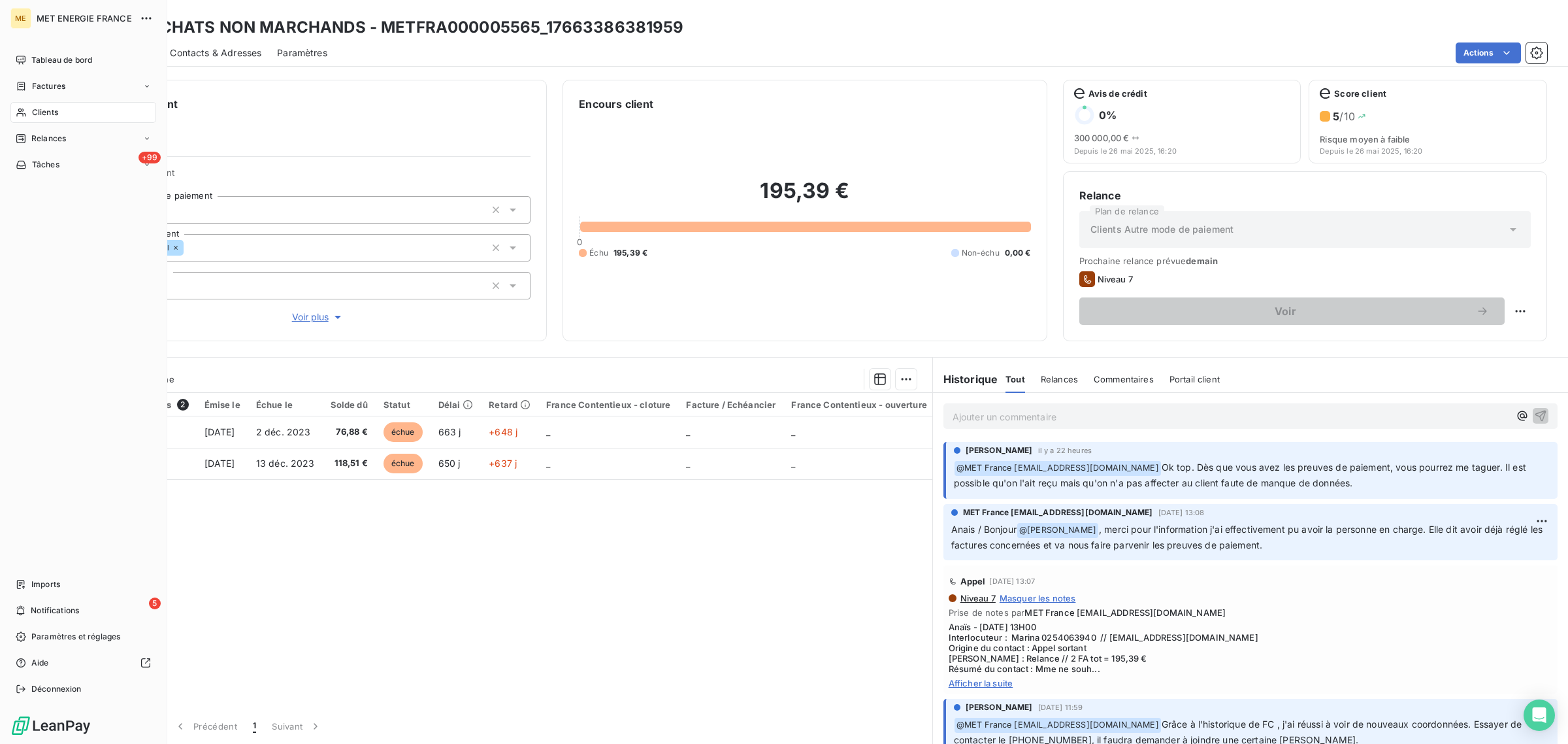
click at [19, 112] on icon at bounding box center [21, 112] width 11 height 10
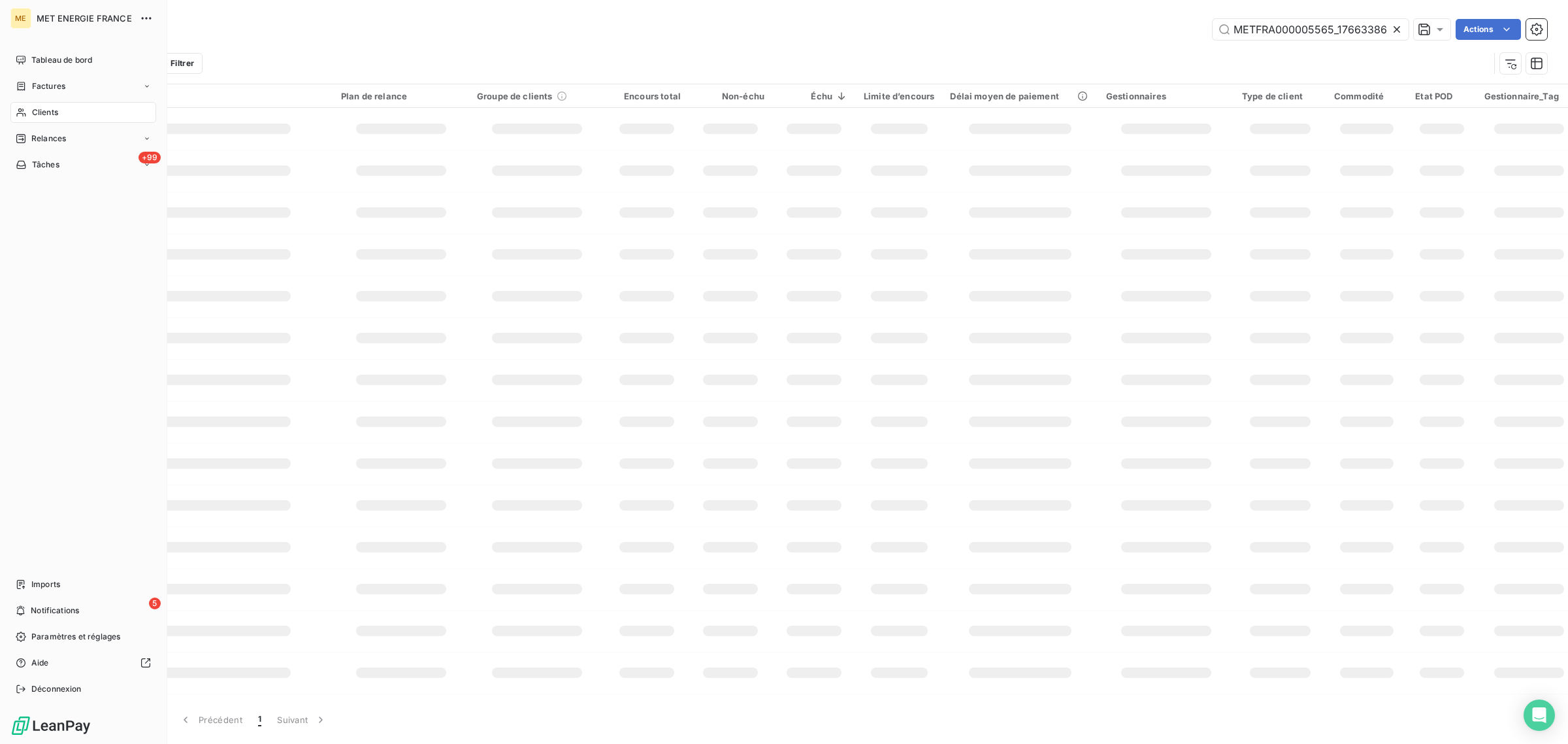
scroll to position [0, 35]
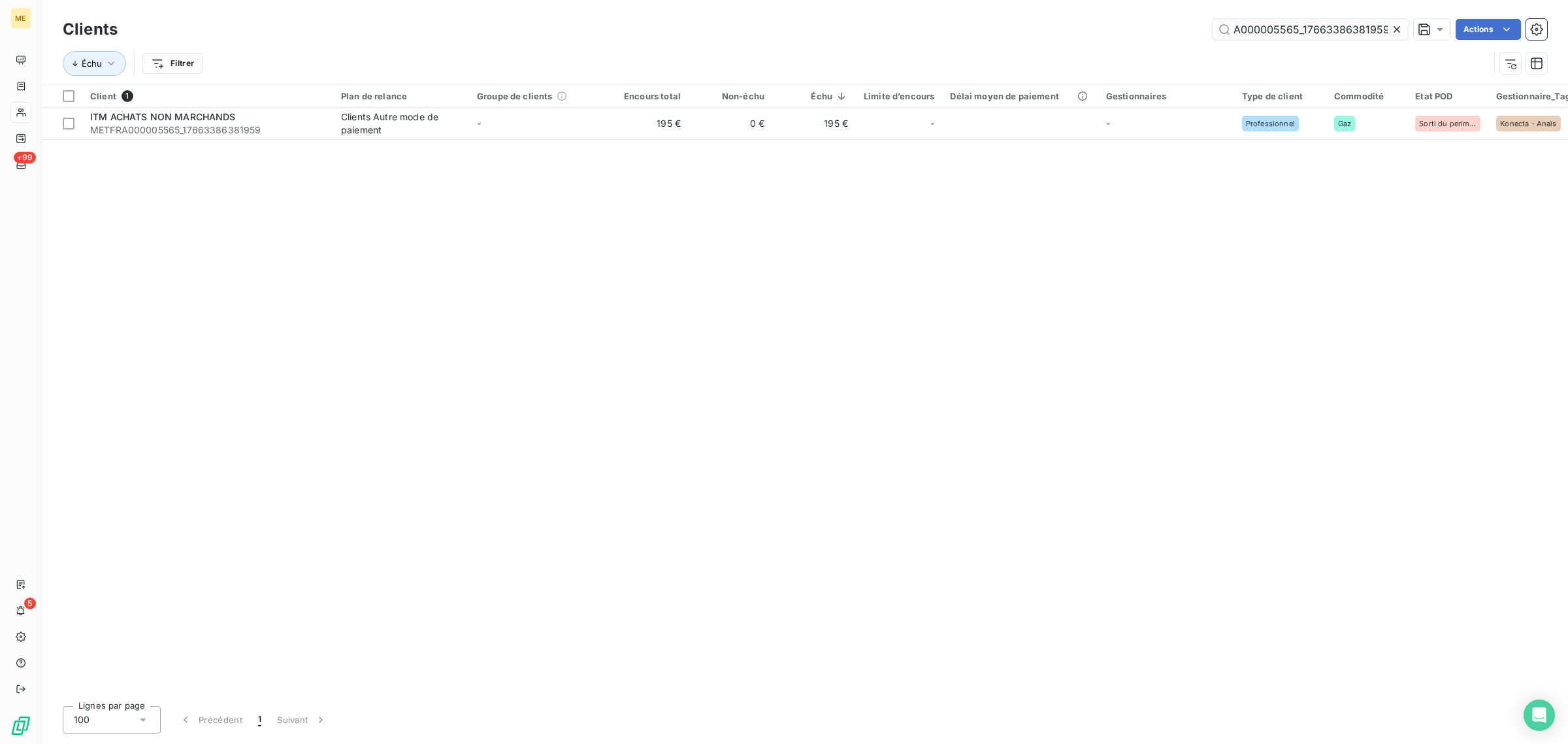
click at [1397, 25] on icon at bounding box center [1397, 30] width 13 height 13
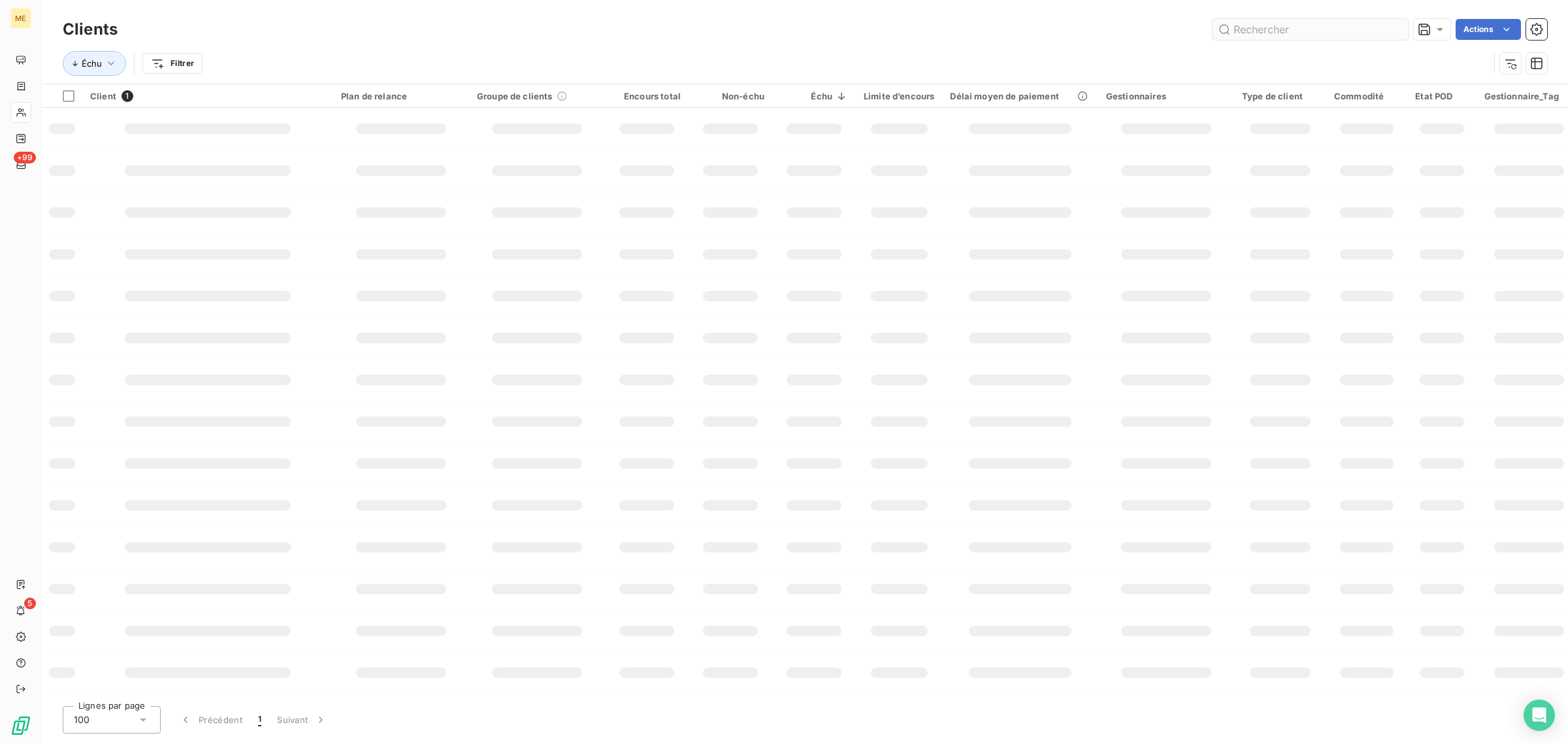
scroll to position [0, 0]
click at [1296, 40] on div "Clients Actions" at bounding box center [805, 29] width 1484 height 27
click at [1289, 26] on input "text" at bounding box center [1311, 30] width 196 height 21
paste input "METFRA000004458_07311577359951"
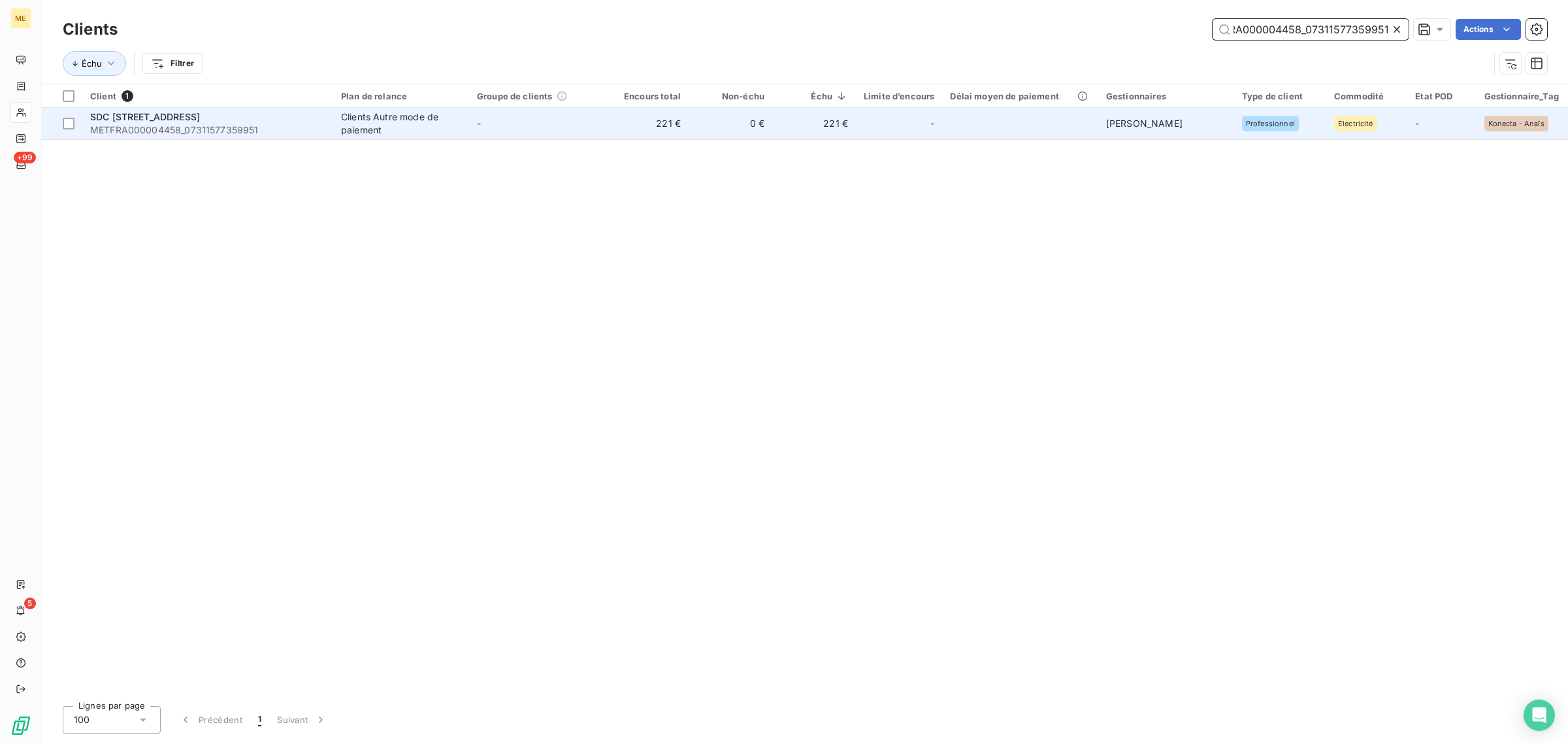
type input "METFRA000004458_07311577359951"
click at [524, 133] on td "-" at bounding box center [537, 123] width 136 height 31
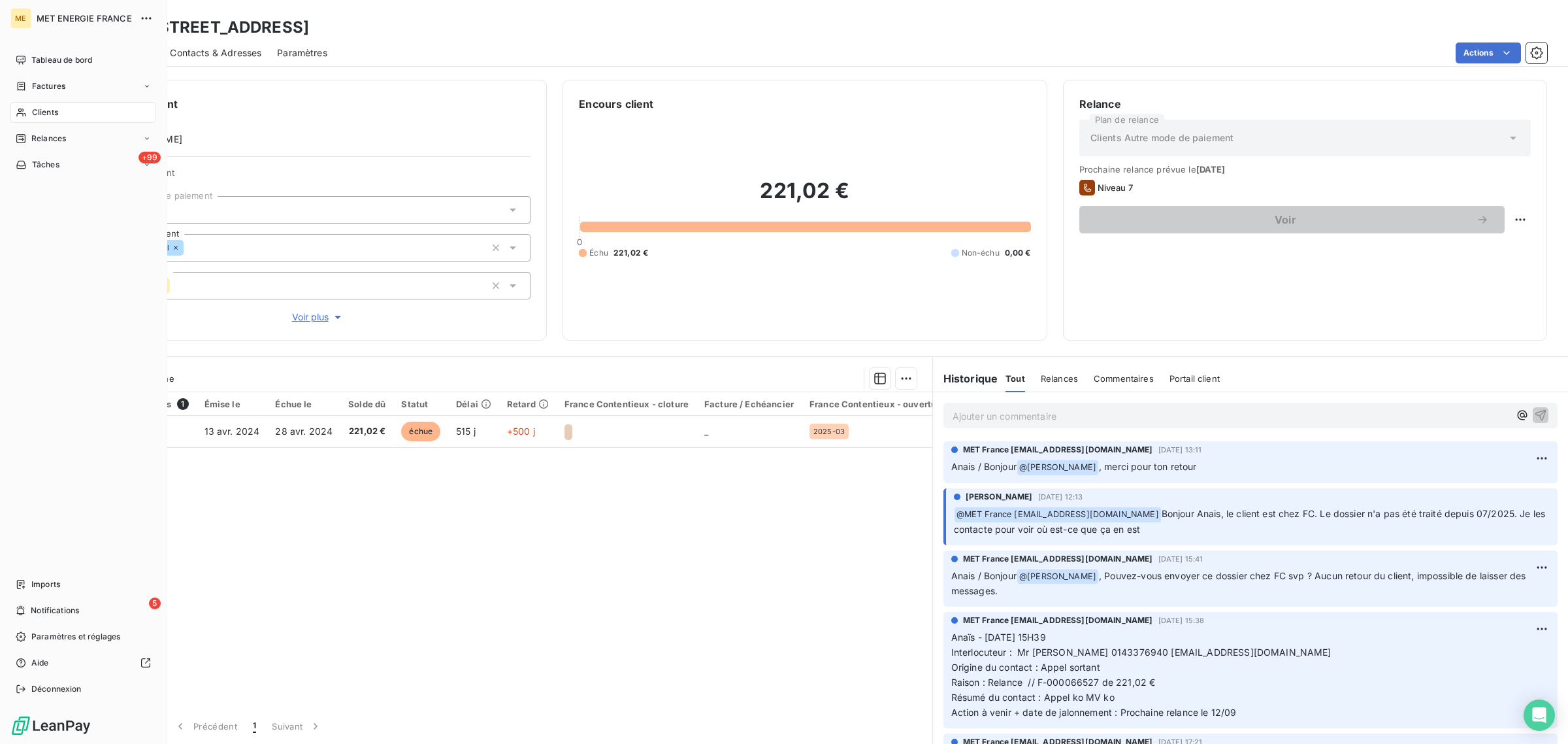
click at [27, 109] on div "Clients" at bounding box center [83, 112] width 145 height 21
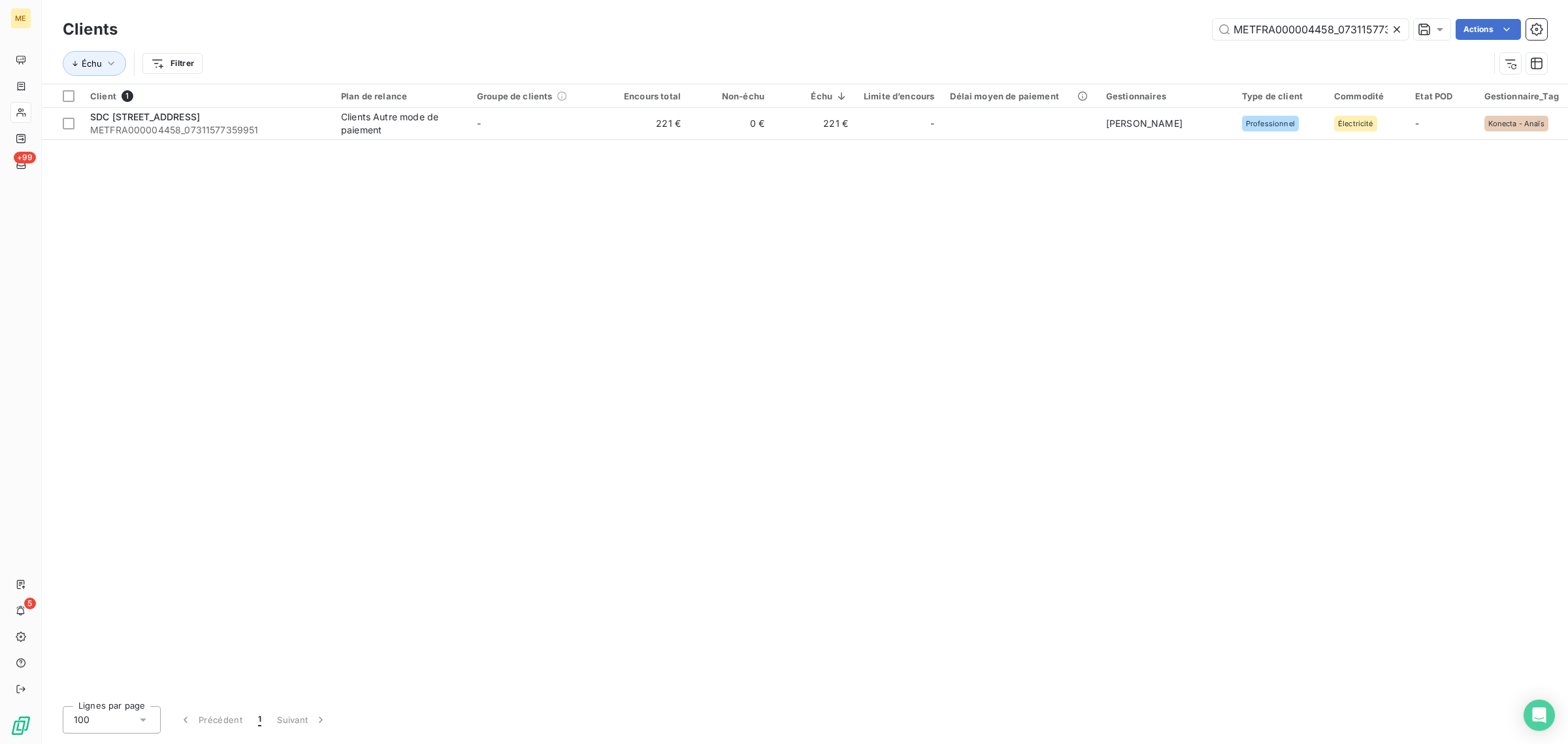
scroll to position [0, 33]
click at [1396, 31] on icon at bounding box center [1397, 30] width 13 height 13
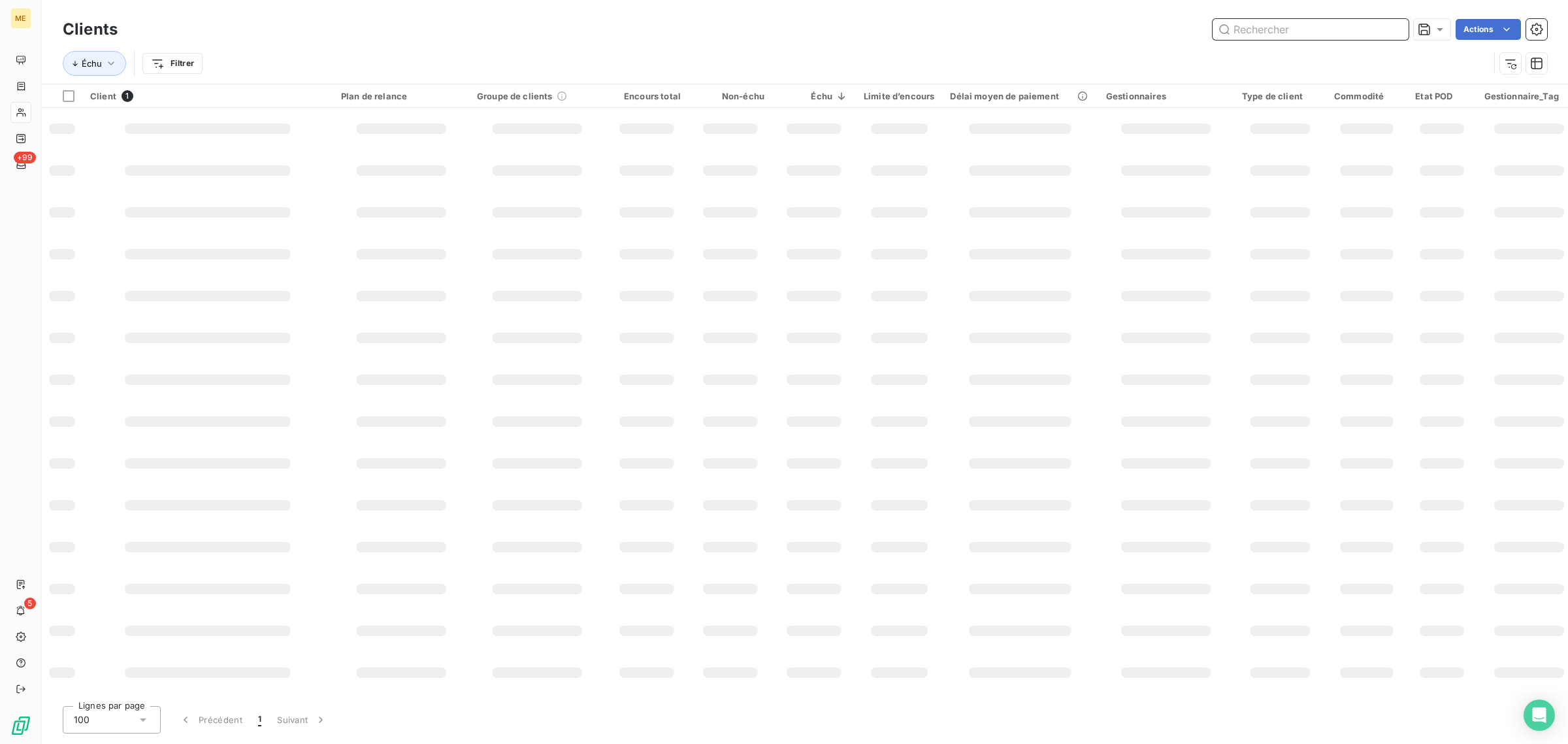
click at [1302, 31] on input "text" at bounding box center [1311, 30] width 196 height 21
paste input "MLG DA.VIKEN"
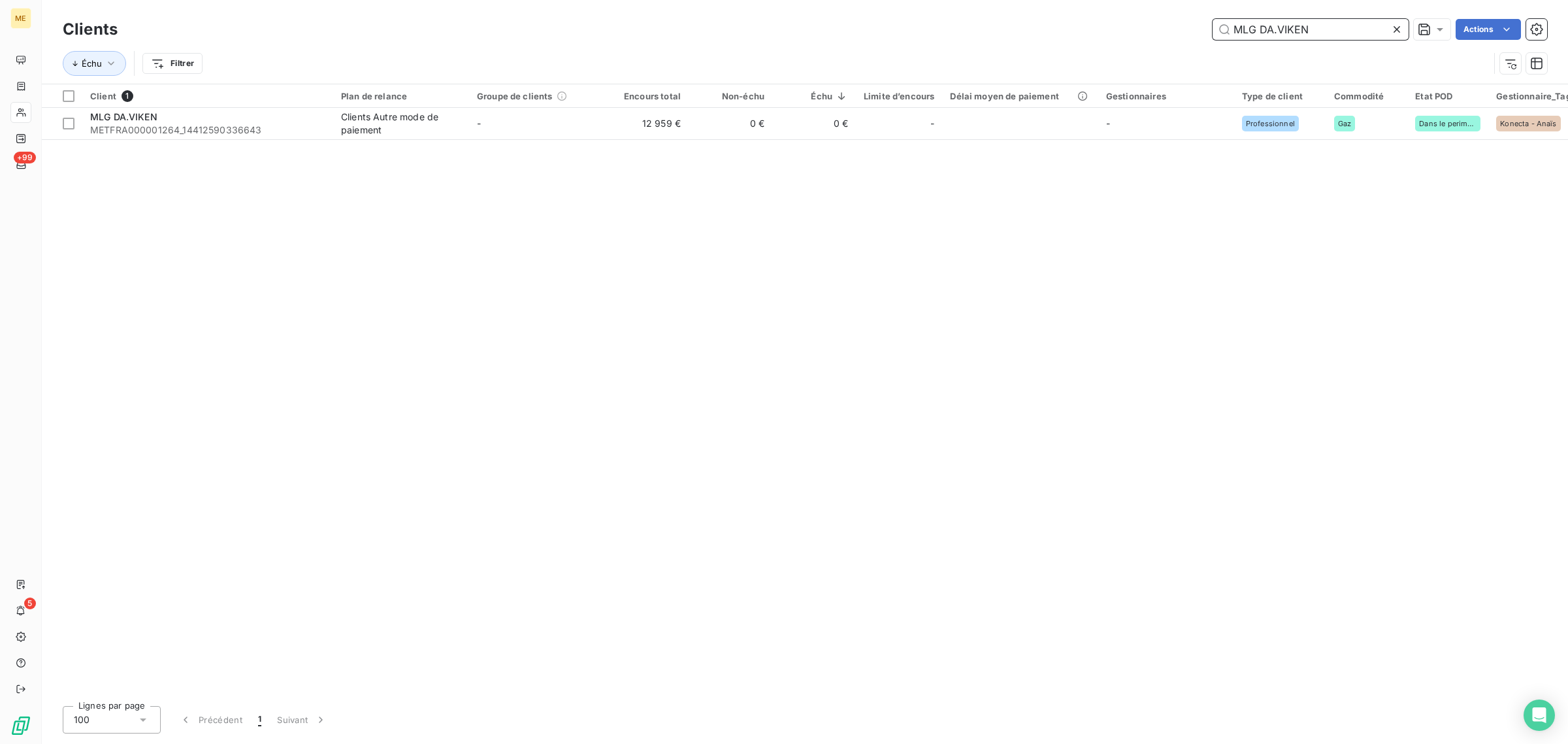
type input "MLG DA.VIKEN"
click at [649, 124] on td "12 959 €" at bounding box center [646, 123] width 84 height 31
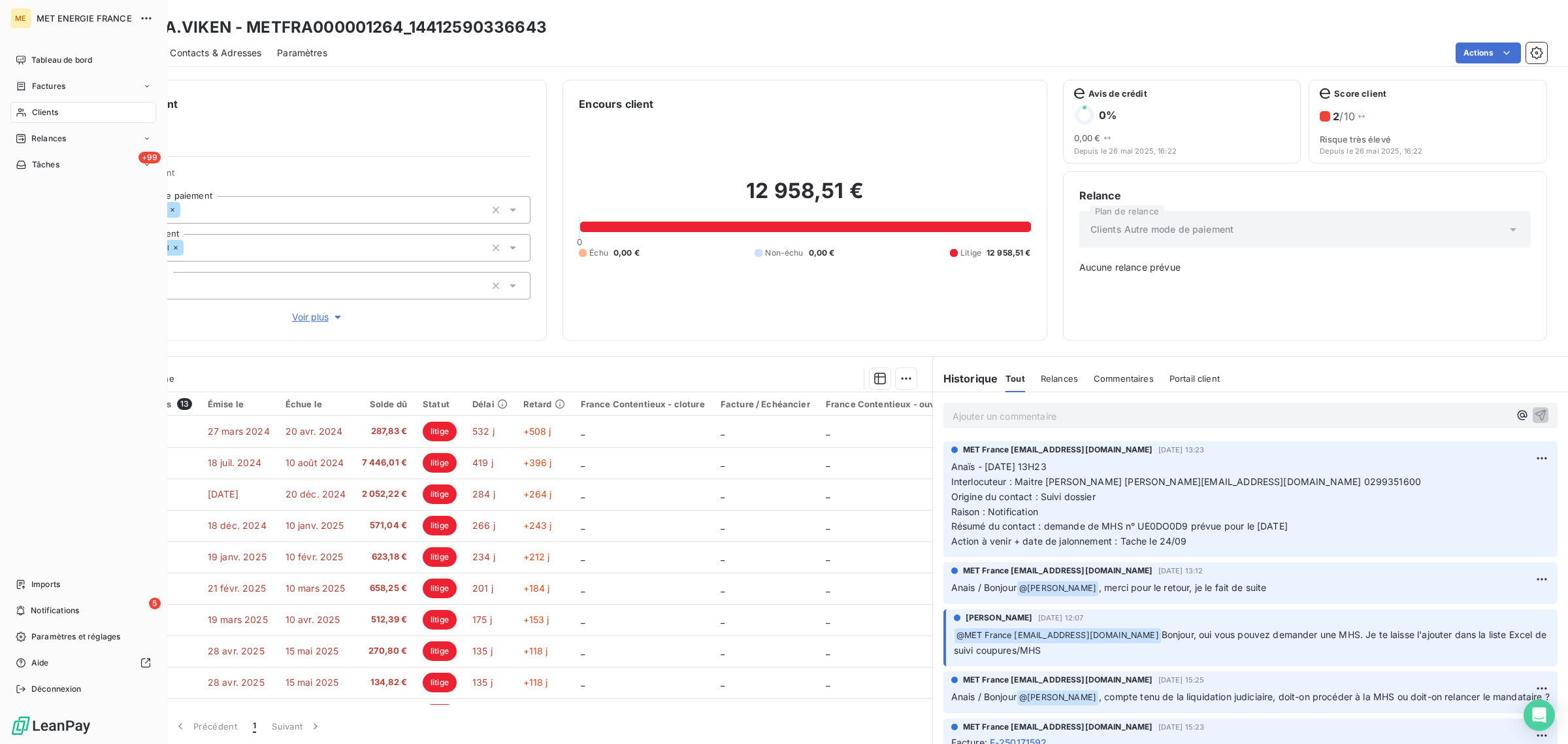
click at [34, 110] on span "Clients" at bounding box center [45, 112] width 26 height 12
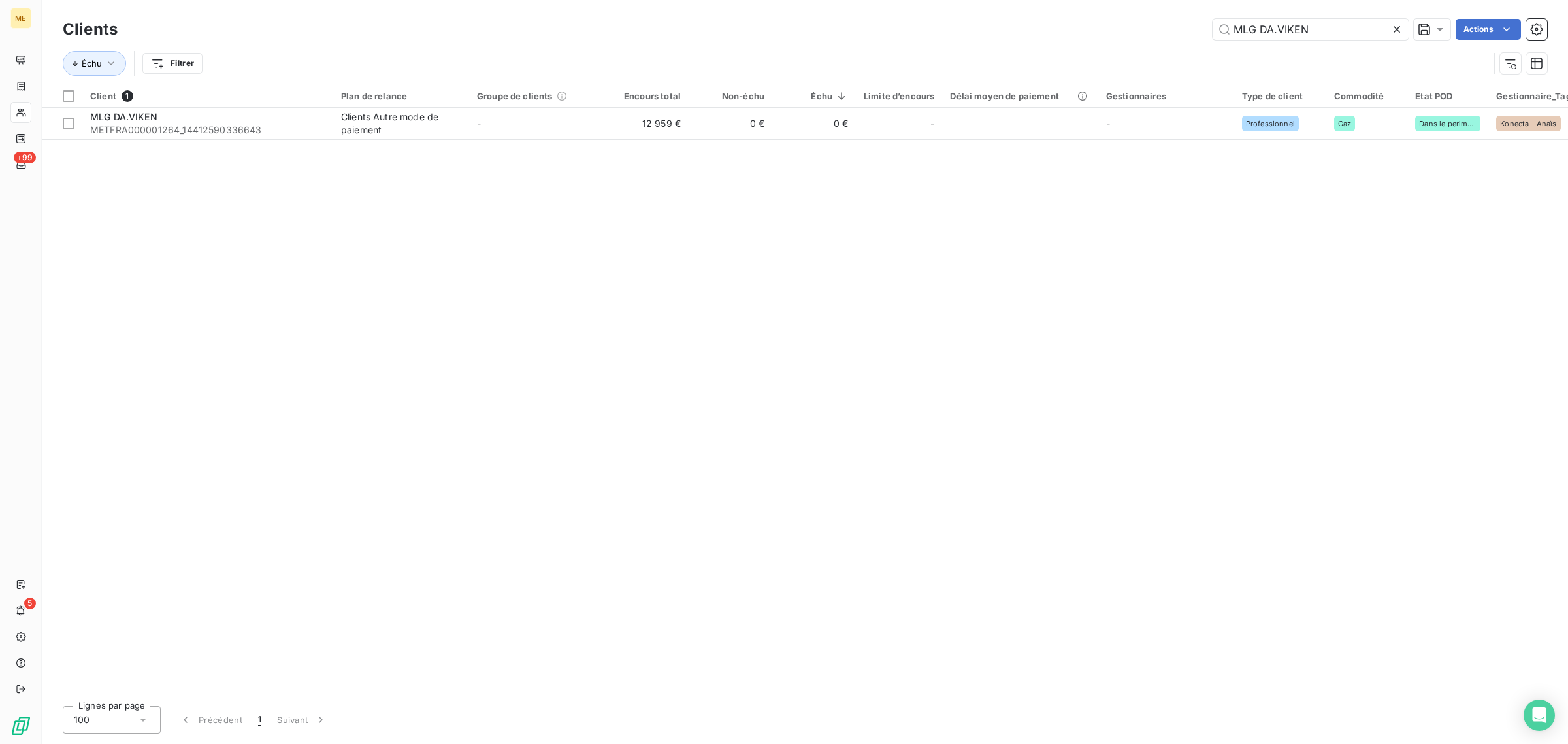
drag, startPoint x: 1324, startPoint y: 28, endPoint x: 1056, endPoint y: 28, distance: 268.0
click at [1073, 28] on div "MLG DA.VIKEN Actions" at bounding box center [840, 30] width 1414 height 21
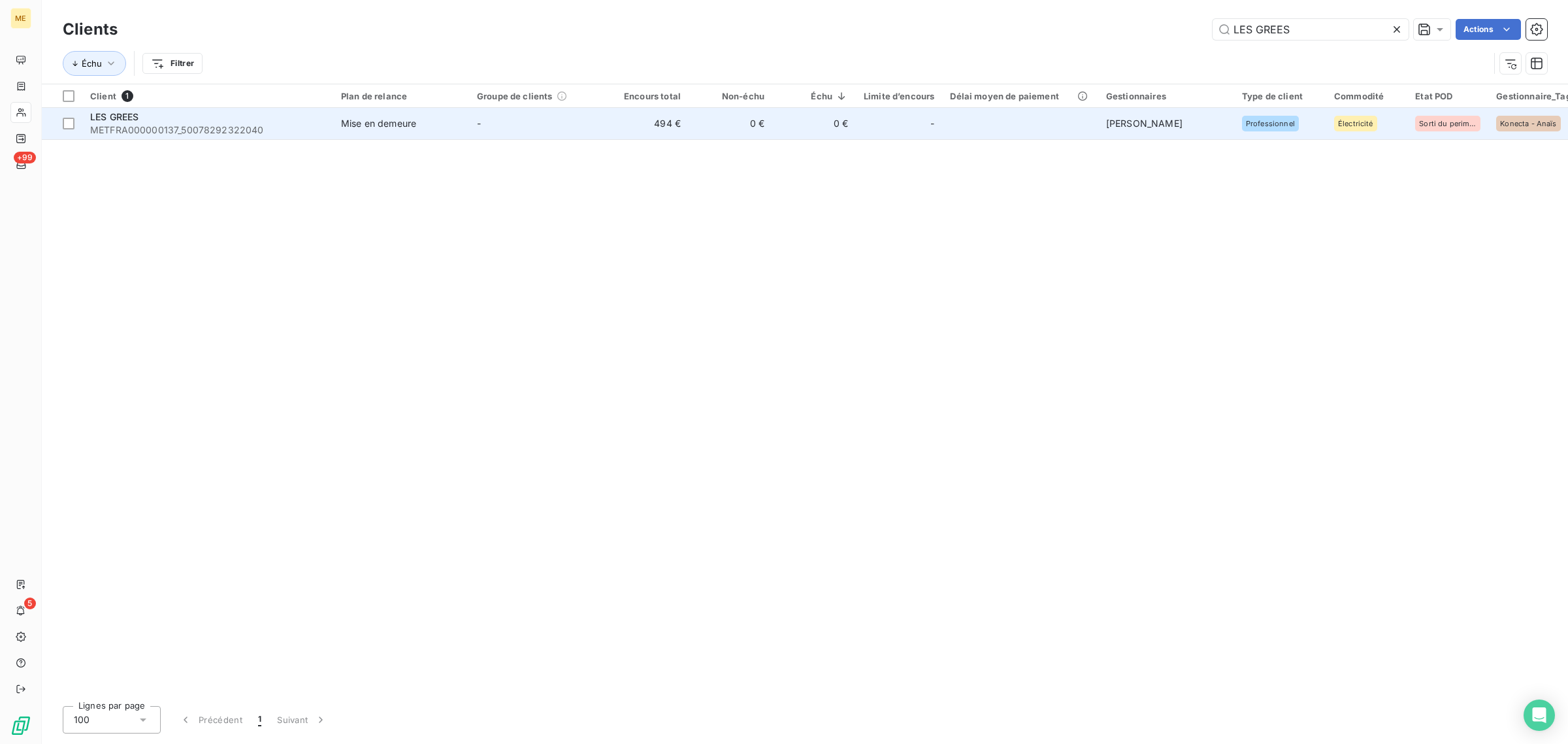
type input "LES GREES"
click at [626, 122] on td "494 €" at bounding box center [646, 123] width 84 height 31
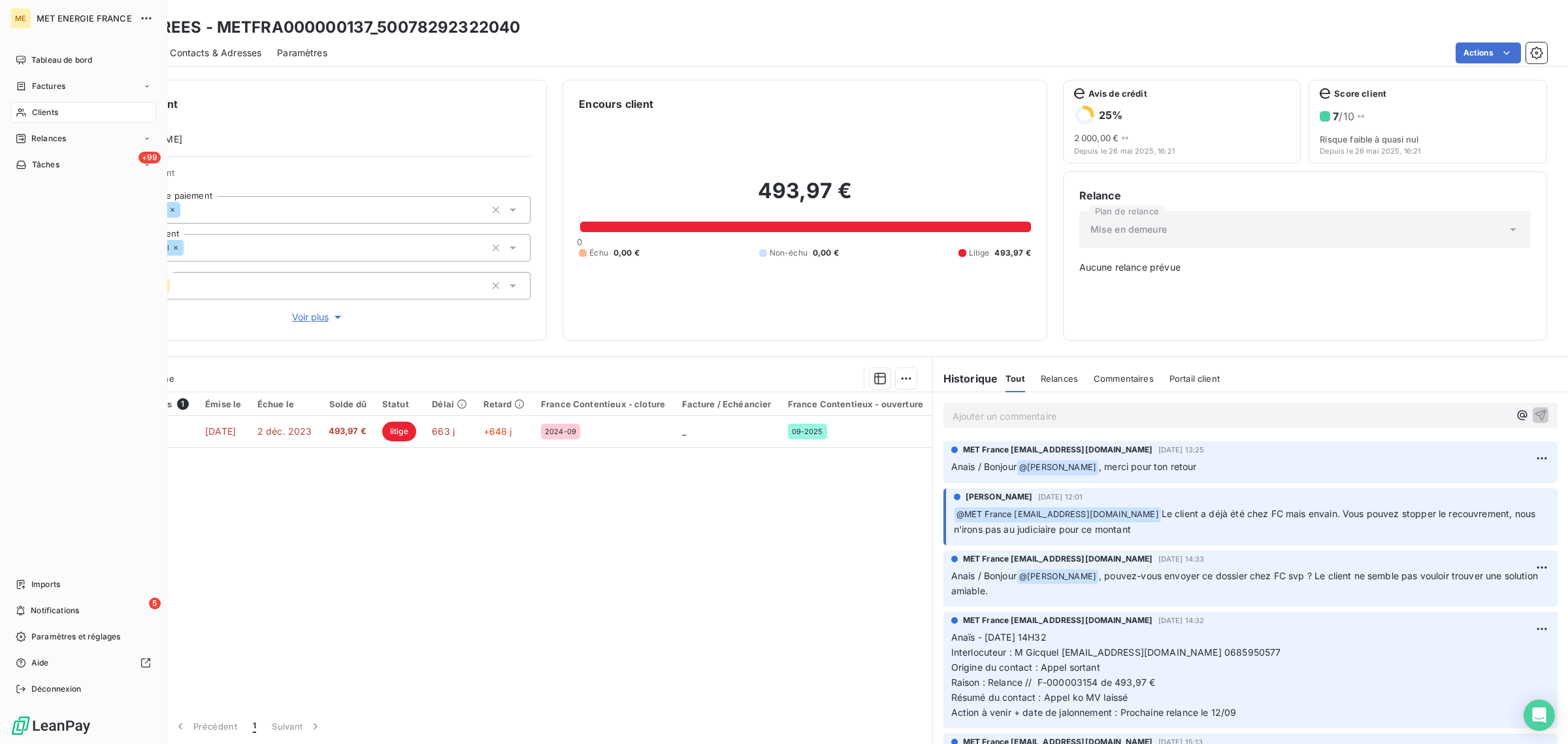
click at [30, 108] on div "Clients" at bounding box center [83, 112] width 145 height 21
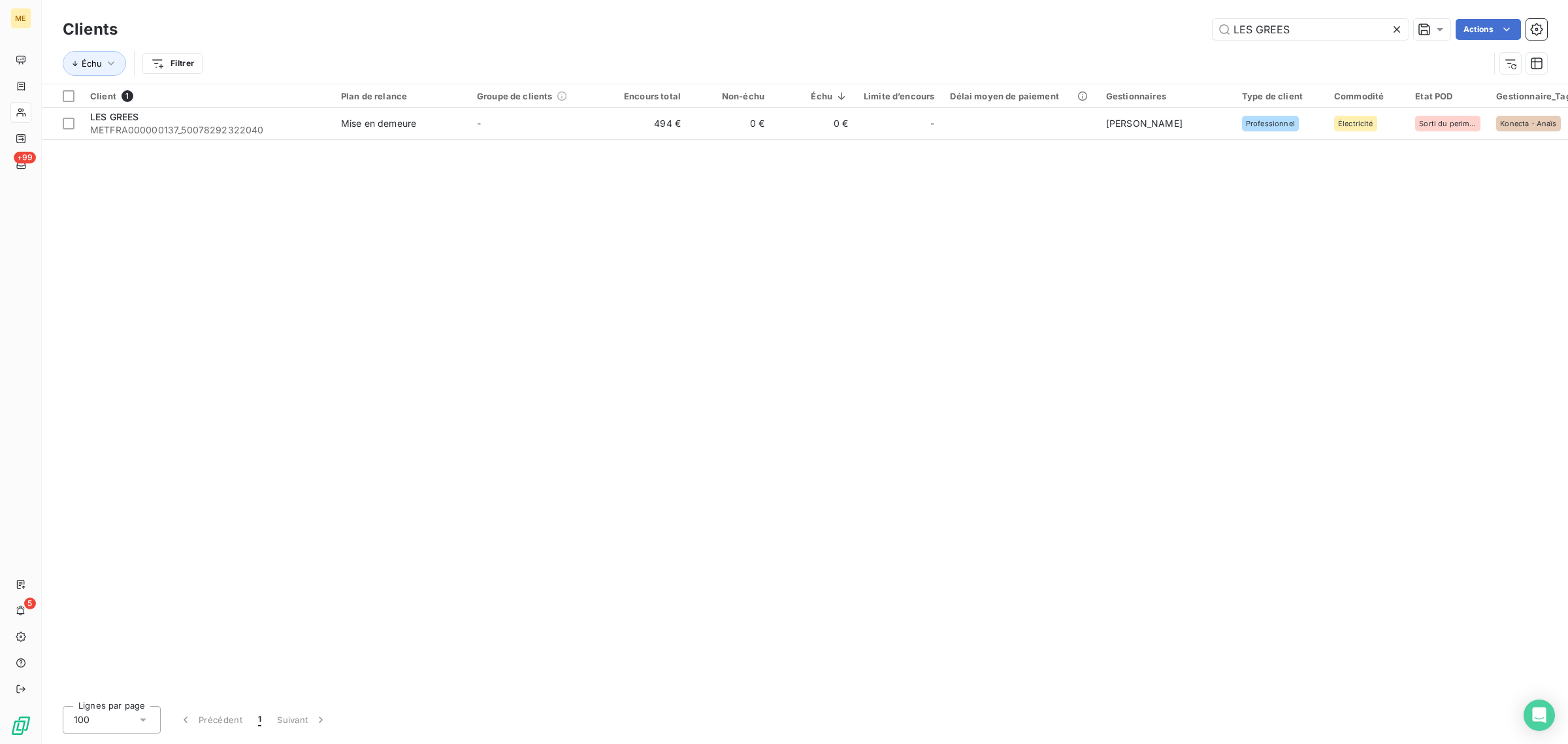
drag, startPoint x: 1380, startPoint y: 36, endPoint x: 1150, endPoint y: 35, distance: 230.0
click at [1150, 35] on div "LES GREES Actions" at bounding box center [840, 30] width 1414 height 21
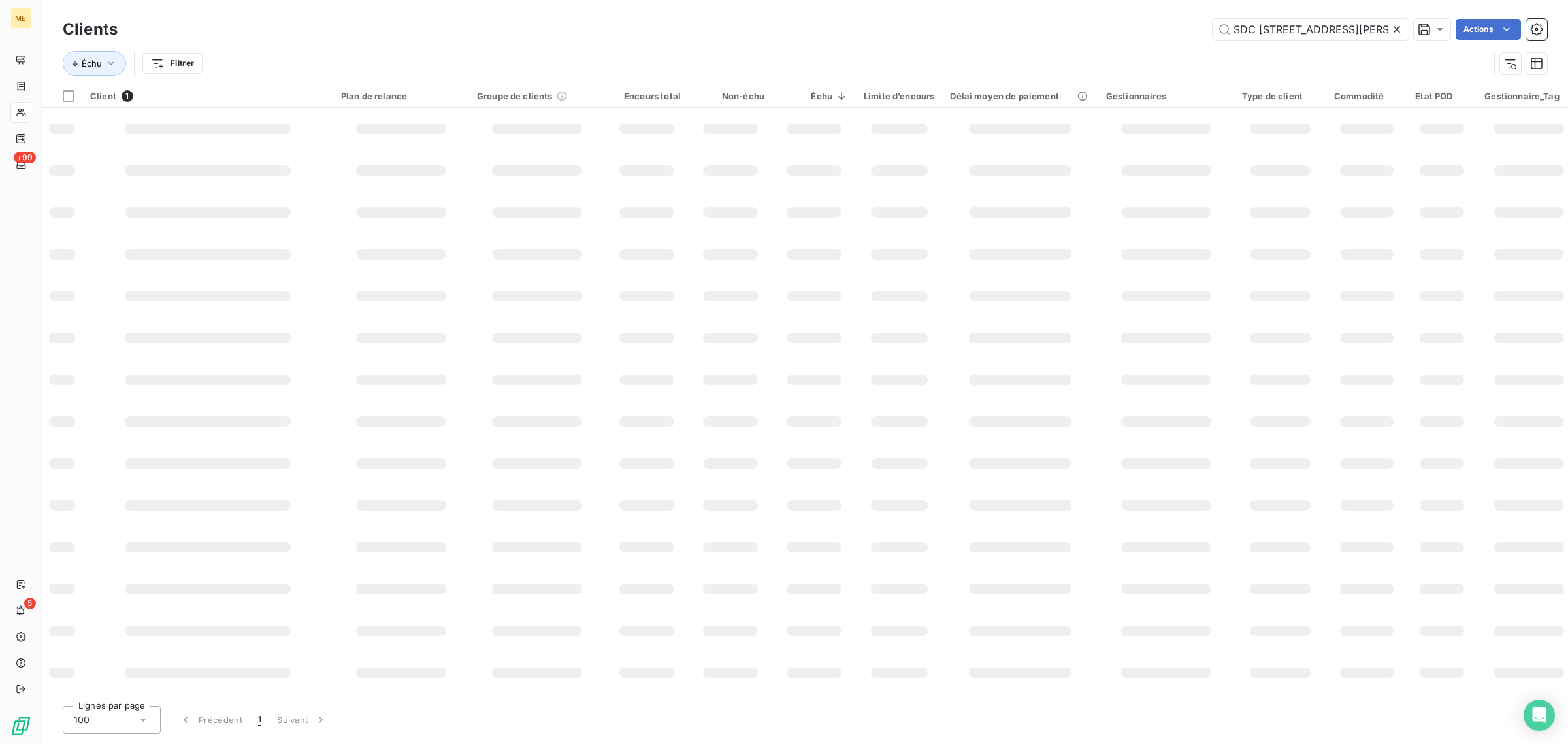
scroll to position [0, 8]
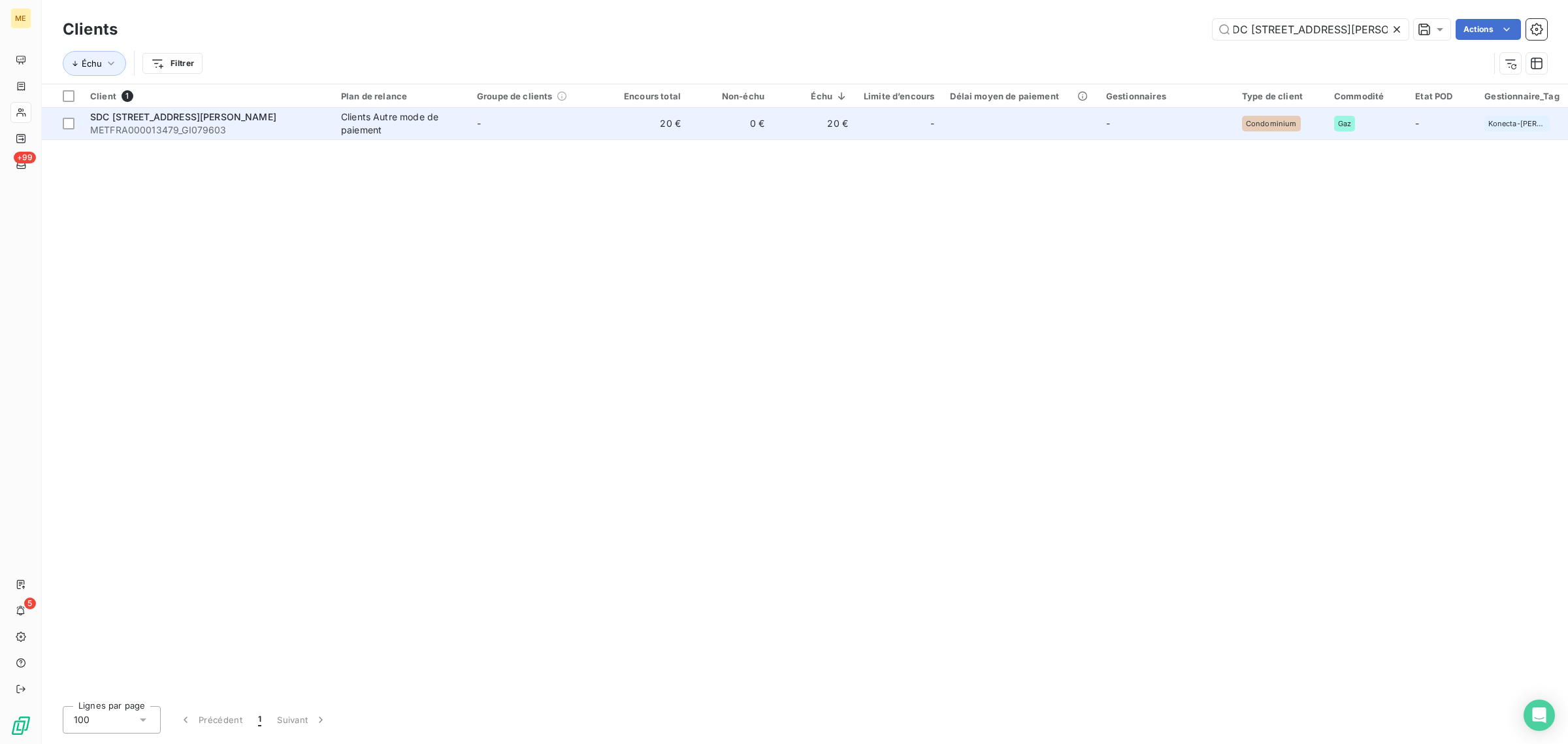
type input "SDC [STREET_ADDRESS][PERSON_NAME]"
click at [571, 125] on td "-" at bounding box center [537, 123] width 136 height 31
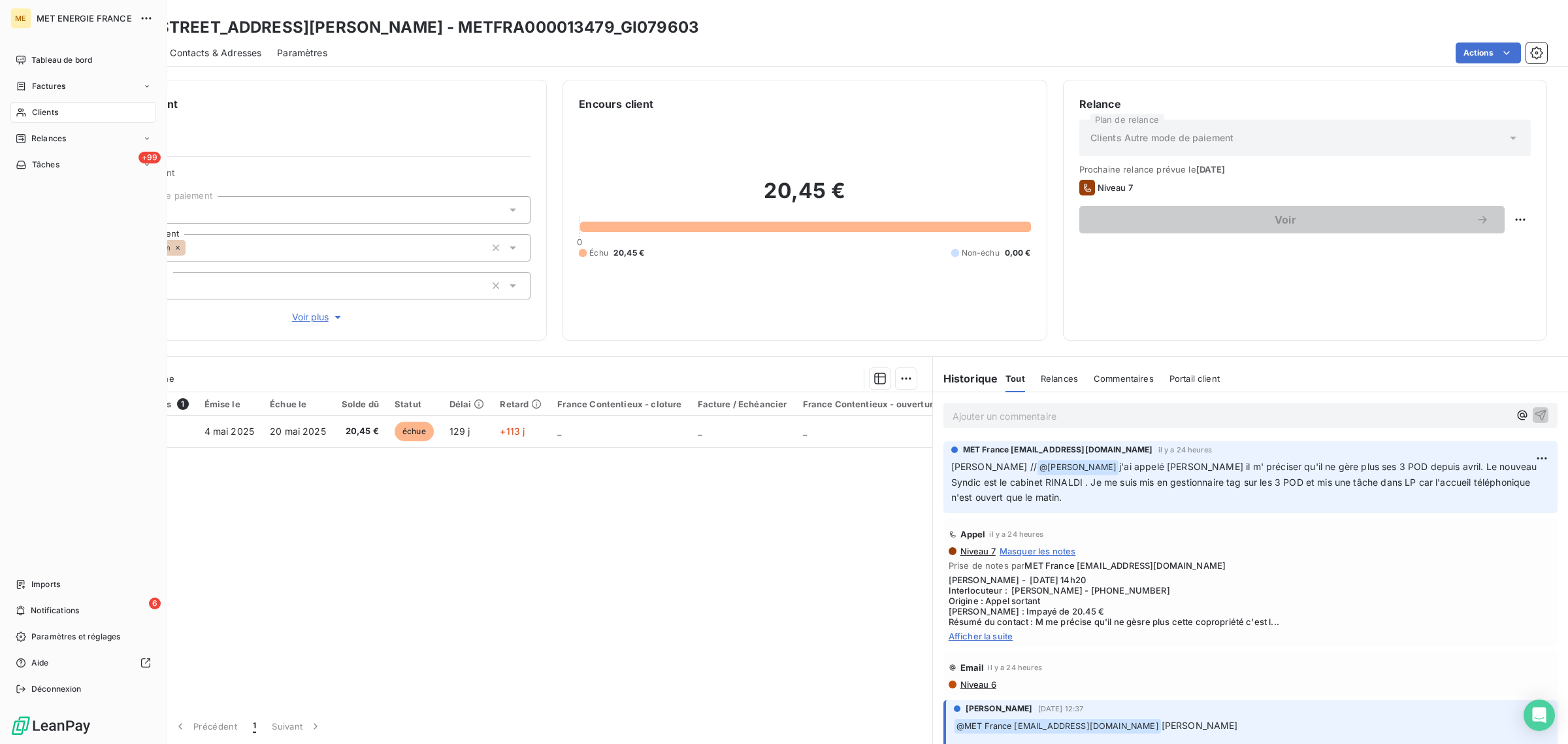
click at [23, 115] on icon at bounding box center [21, 112] width 9 height 8
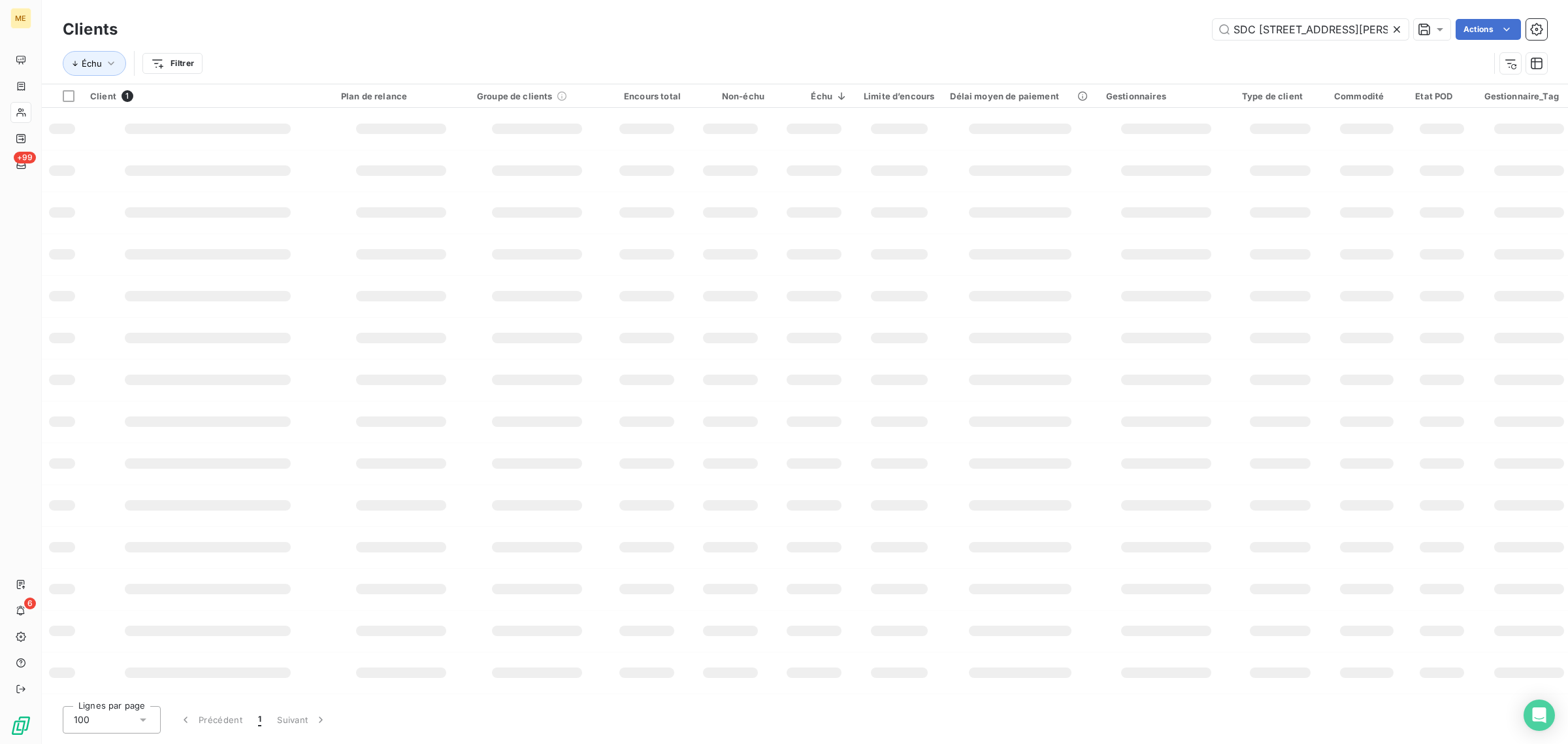
scroll to position [0, 8]
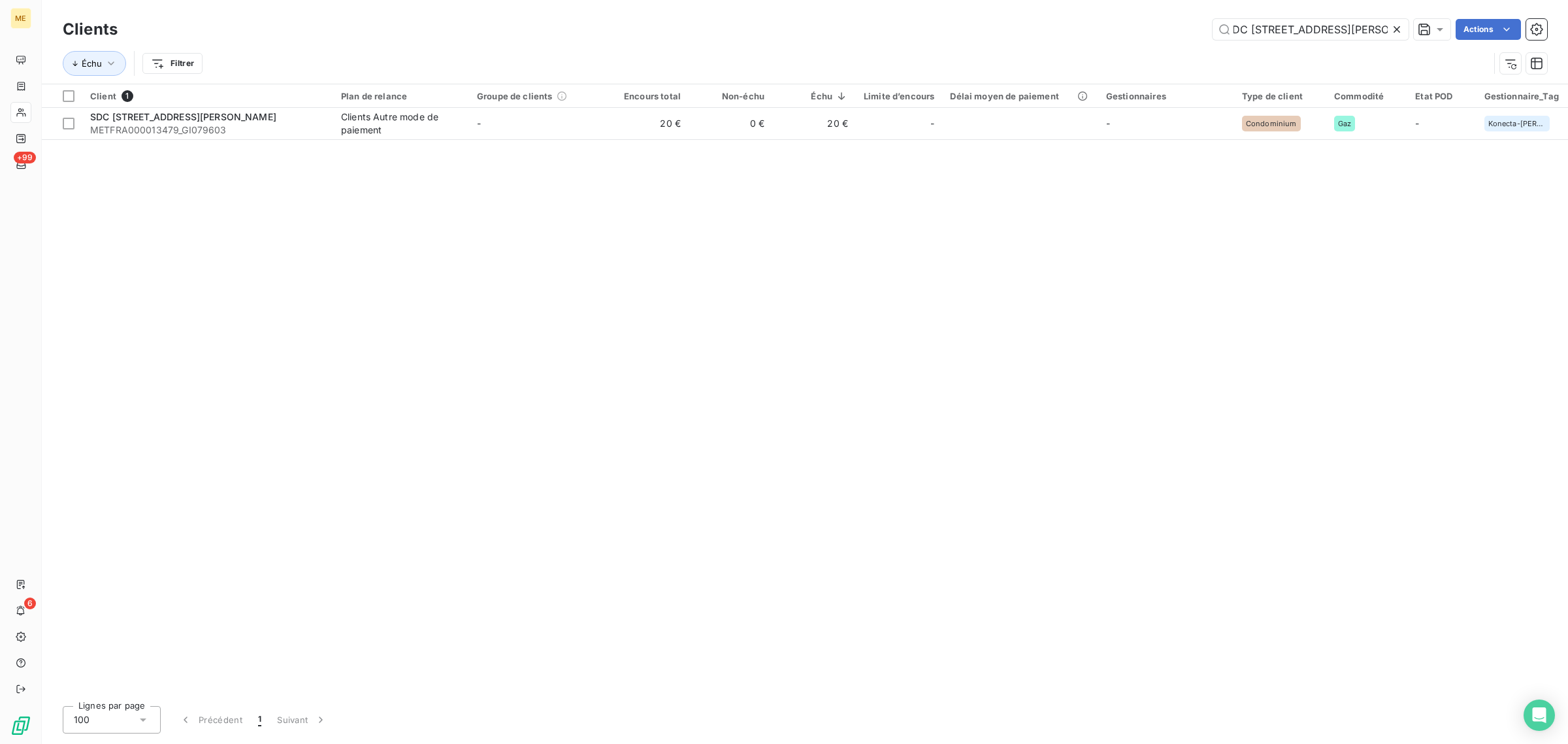
click at [1401, 25] on icon at bounding box center [1397, 30] width 13 height 13
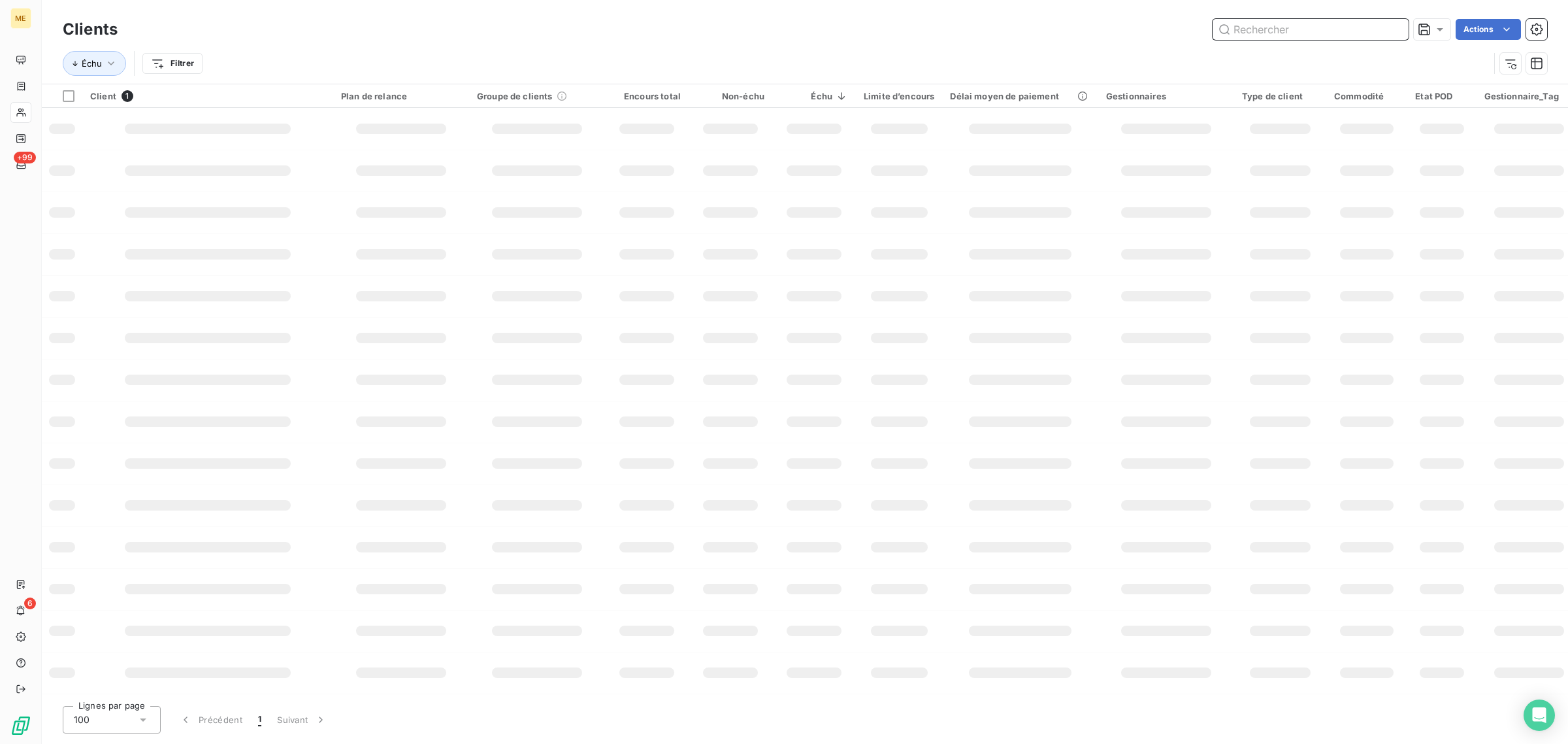
click at [1308, 31] on input "text" at bounding box center [1311, 30] width 196 height 21
paste input "METFRA000017092_30000630557616"
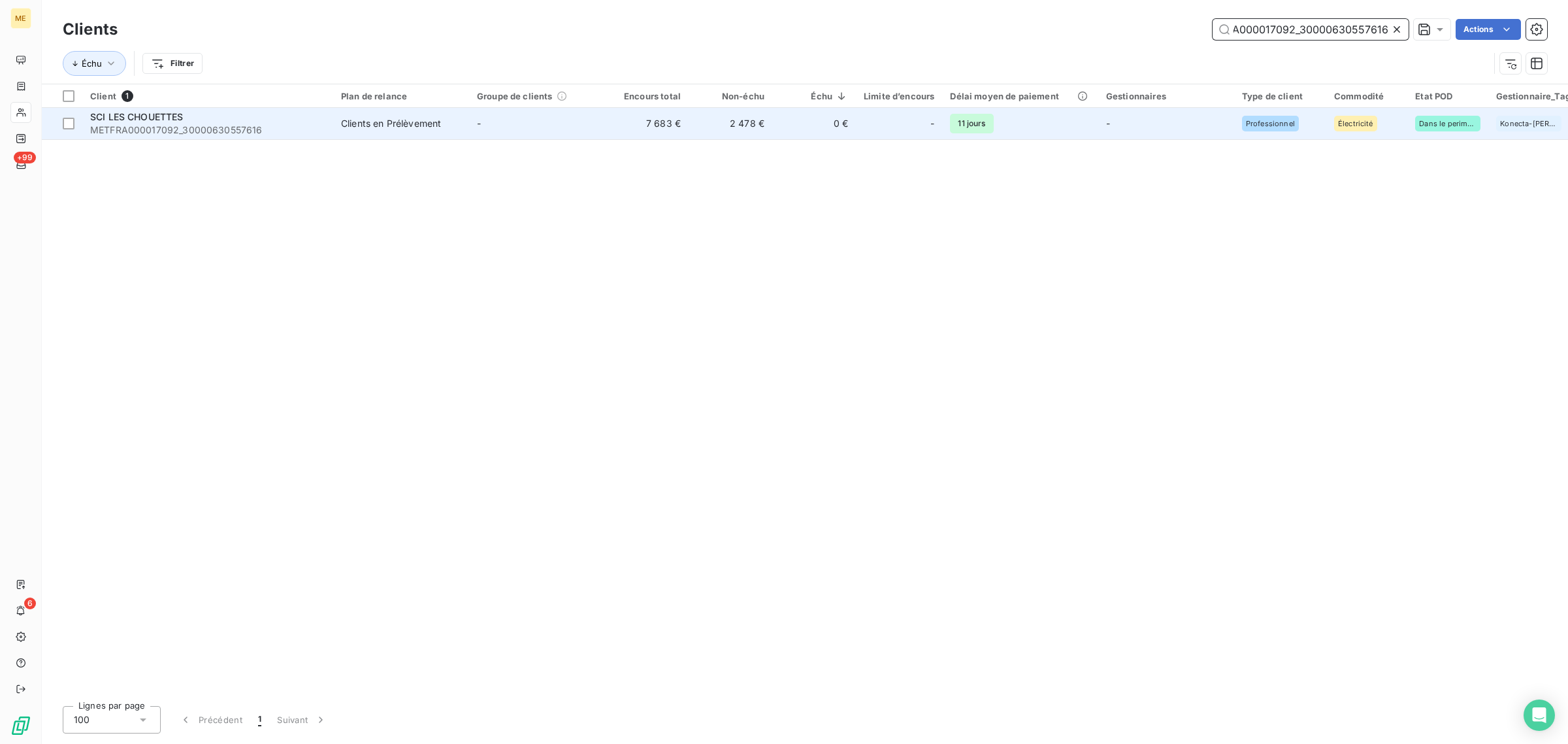
type input "METFRA000017092_30000630557616"
click at [669, 128] on td "7 683 €" at bounding box center [646, 123] width 84 height 31
